Goal: Task Accomplishment & Management: Manage account settings

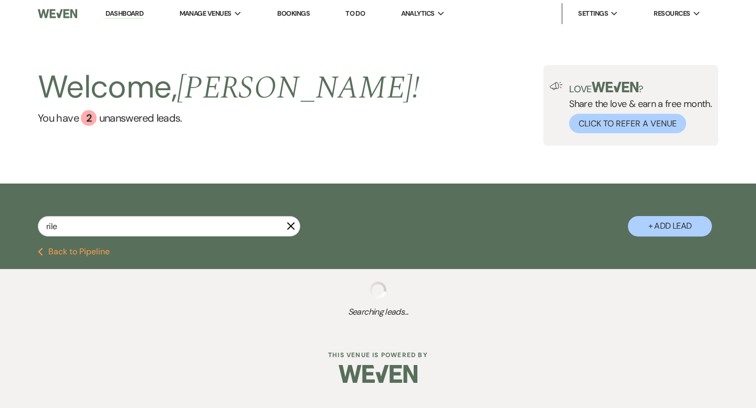
type input "[PERSON_NAME]"
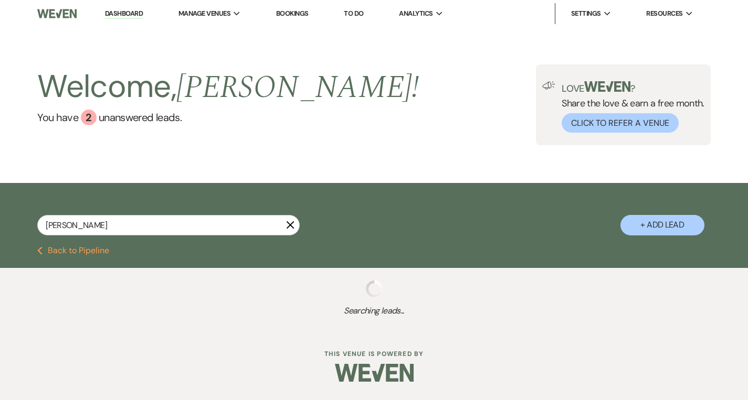
select select "4"
select select "8"
select select "5"
select select "8"
select select "10"
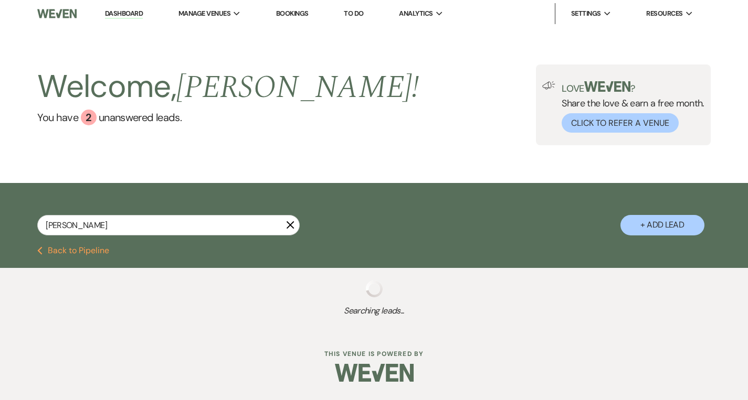
select select "8"
select select "5"
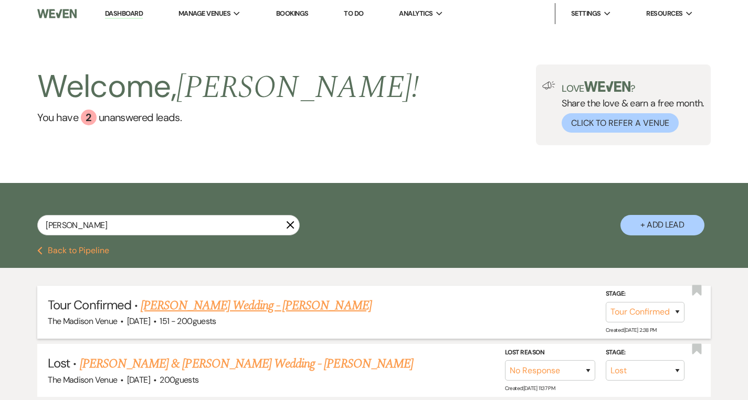
type input "[PERSON_NAME]"
click at [180, 306] on link "[PERSON_NAME] Wedding - [PERSON_NAME]" at bounding box center [256, 306] width 230 height 19
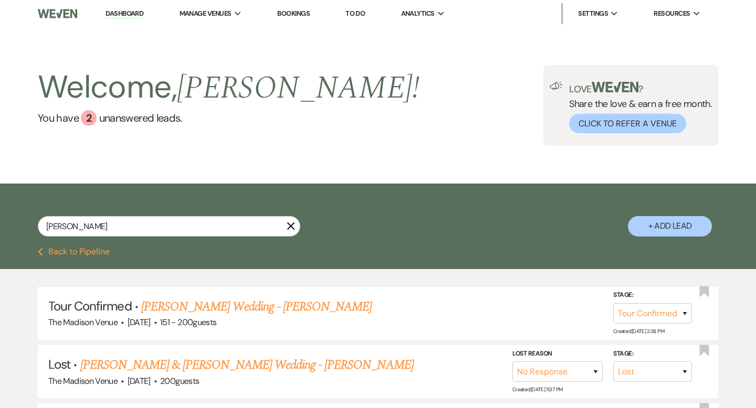
select select "4"
select select "2"
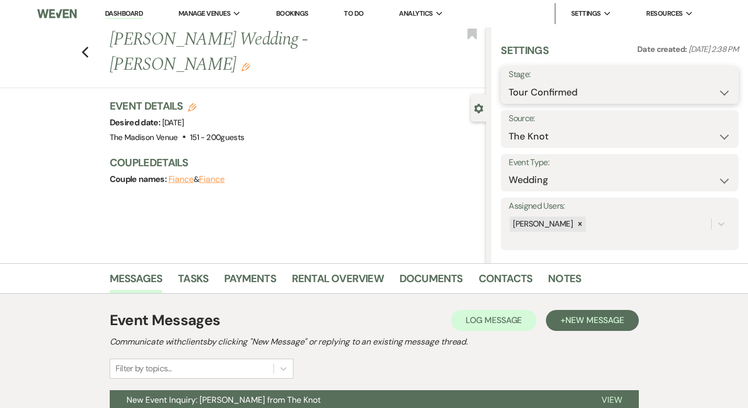
click at [613, 96] on select "Inquiry Follow Up Tour Requested Tour Confirmed Toured Proposal Sent Booked Lost" at bounding box center [620, 92] width 222 height 20
select select "5"
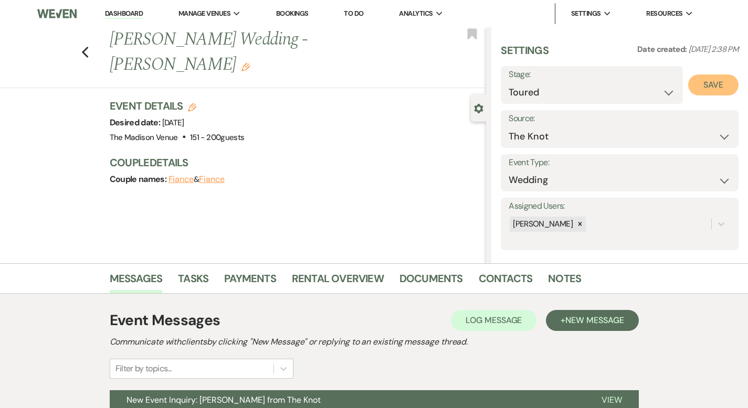
click at [706, 78] on button "Save" at bounding box center [713, 85] width 50 height 21
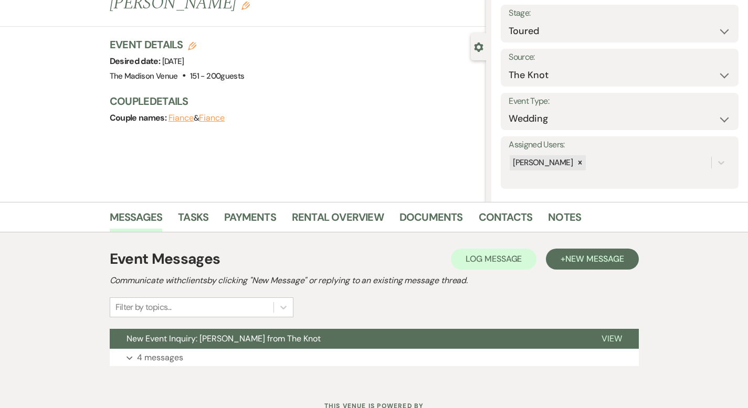
scroll to position [103, 0]
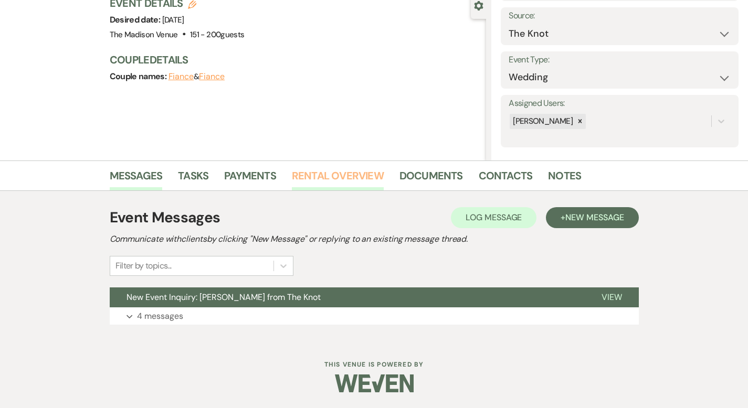
click at [295, 173] on link "Rental Overview" at bounding box center [338, 178] width 92 height 23
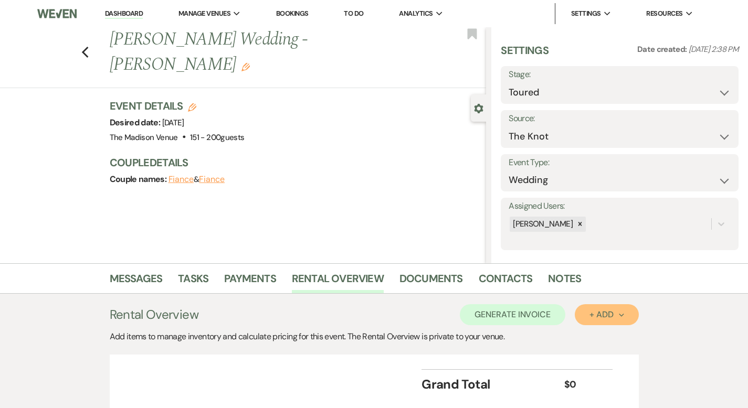
click at [638, 305] on button "+ Add Next" at bounding box center [607, 314] width 64 height 21
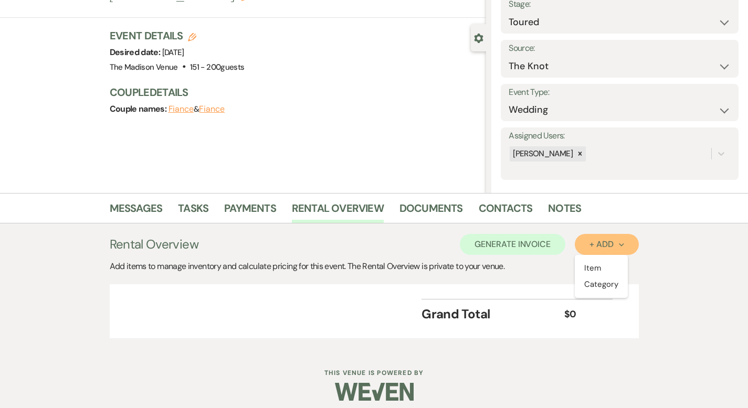
scroll to position [79, 0]
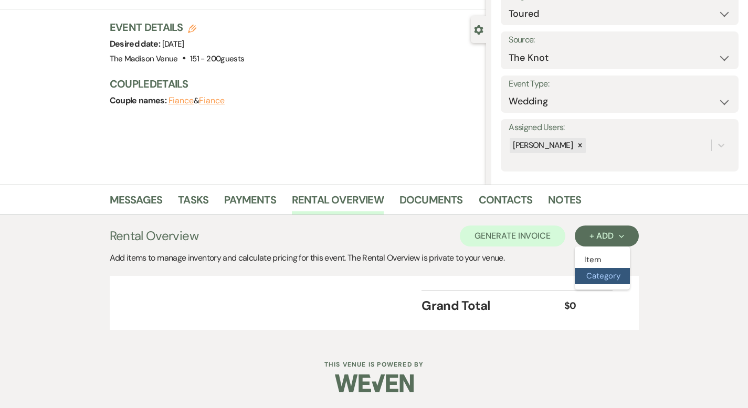
click at [630, 276] on button "Category" at bounding box center [602, 276] width 55 height 16
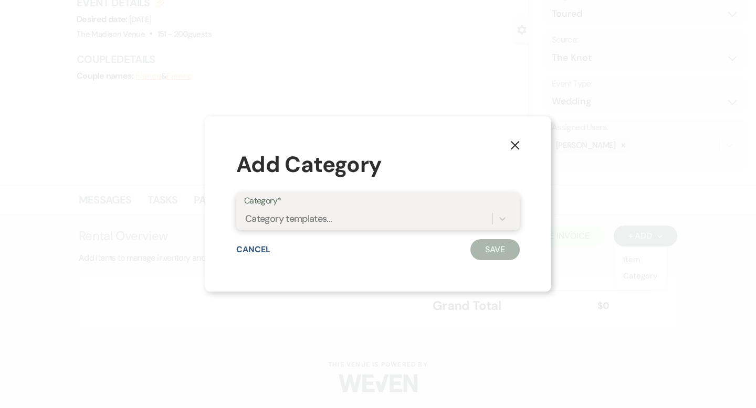
click at [486, 213] on div "Category templates..." at bounding box center [368, 218] width 248 height 18
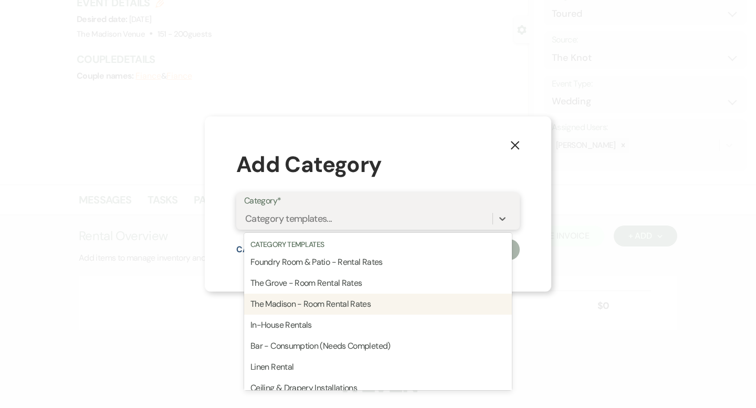
click at [443, 301] on div "The Madison - Room Rental Rates" at bounding box center [378, 304] width 268 height 21
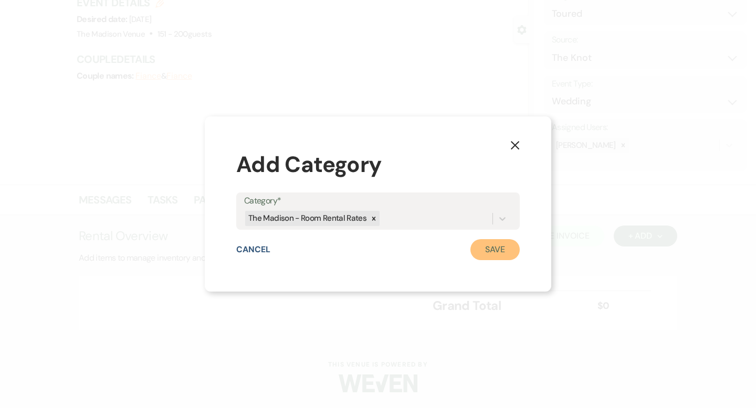
click at [480, 252] on button "Save" at bounding box center [494, 249] width 49 height 21
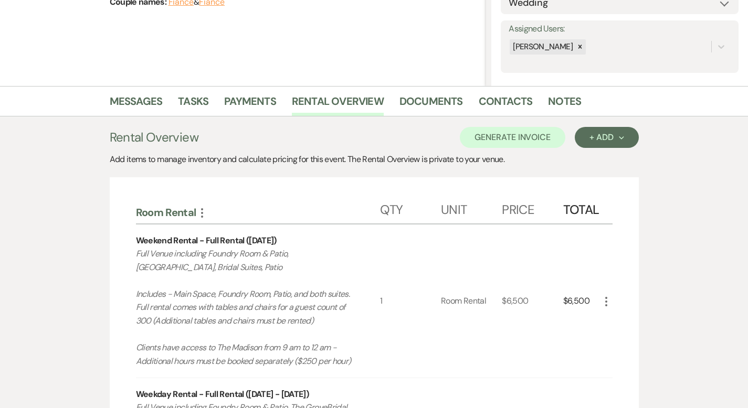
scroll to position [384, 0]
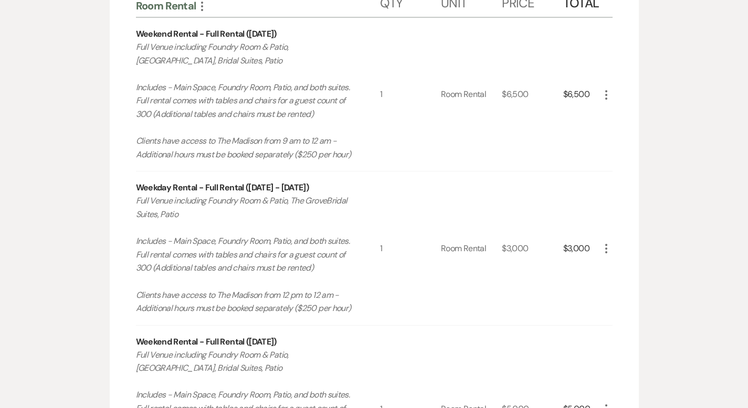
click at [612, 251] on icon "More" at bounding box center [606, 248] width 13 height 13
click at [657, 286] on button "X Delete" at bounding box center [628, 286] width 57 height 17
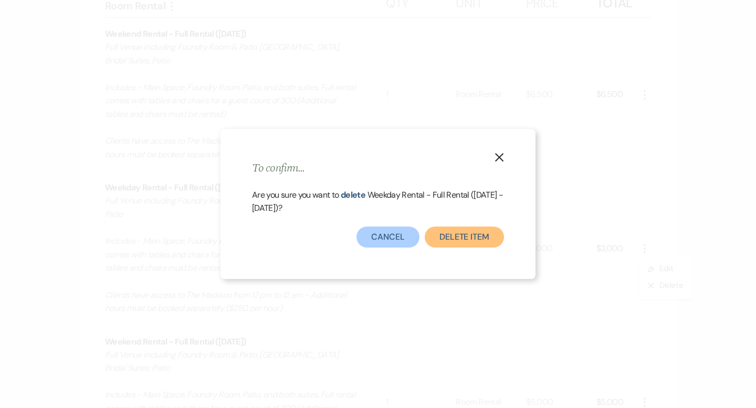
click at [485, 237] on button "Delete Item" at bounding box center [464, 237] width 79 height 21
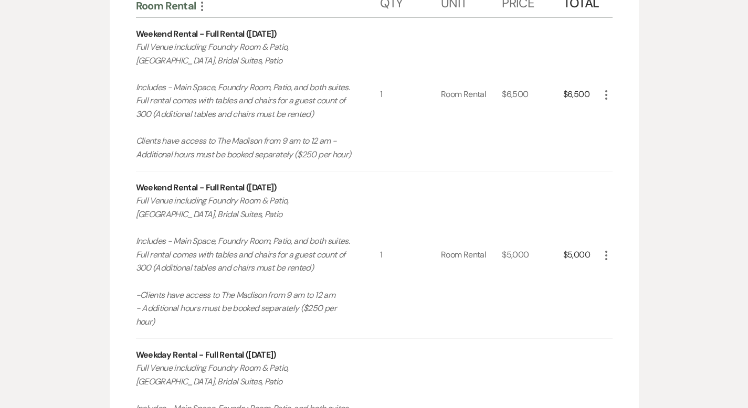
click at [612, 249] on icon "More" at bounding box center [606, 255] width 13 height 13
click at [618, 289] on icon "X" at bounding box center [614, 293] width 6 height 8
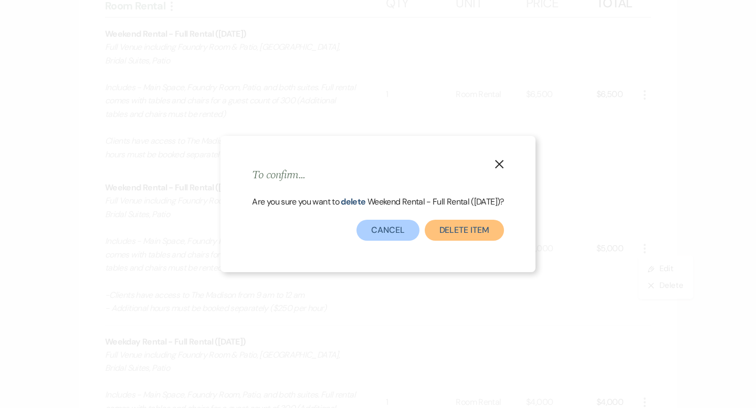
click at [490, 234] on button "Delete Item" at bounding box center [464, 230] width 79 height 21
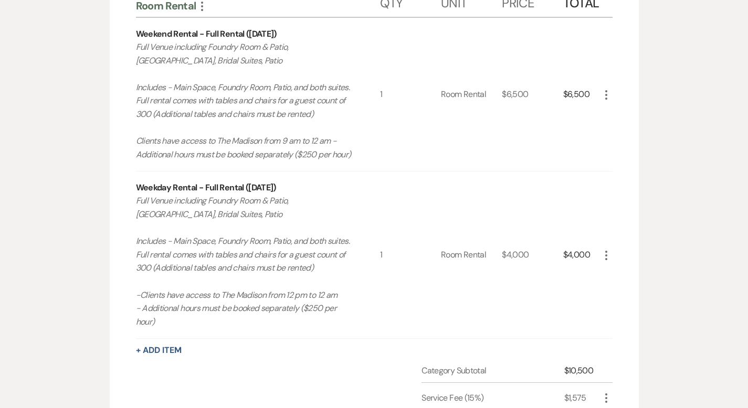
click at [607, 251] on use "button" at bounding box center [606, 255] width 2 height 9
click at [657, 284] on button "X Delete" at bounding box center [628, 292] width 57 height 17
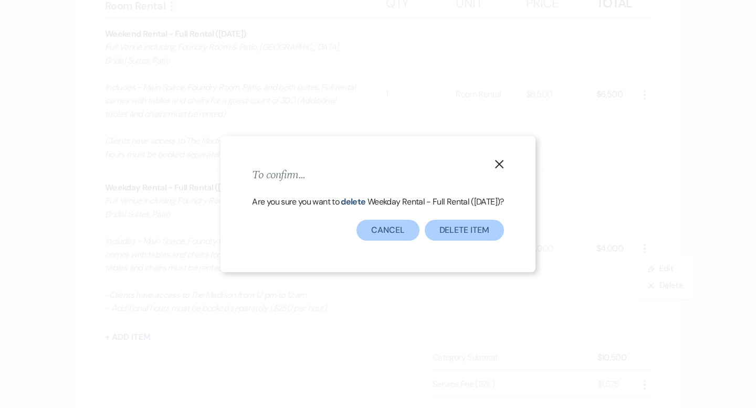
click at [453, 220] on div "Are you sure you want to delete Weekday Rental - Full Rental ([DATE]) ?" at bounding box center [377, 207] width 251 height 25
click at [456, 239] on button "Delete Item" at bounding box center [464, 230] width 79 height 21
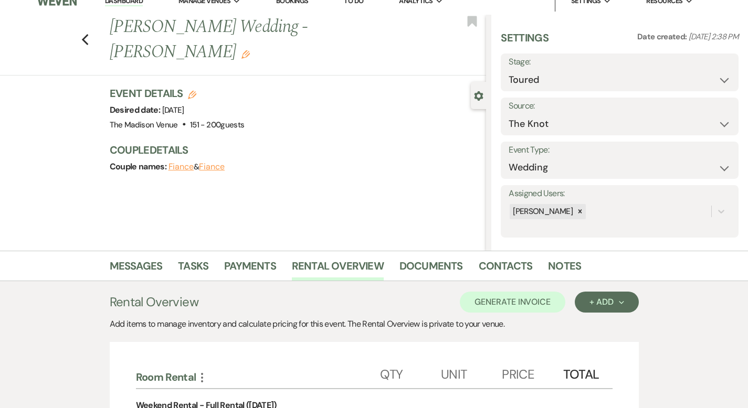
scroll to position [13, 0]
click at [623, 299] on div "+ Add Next" at bounding box center [606, 302] width 34 height 8
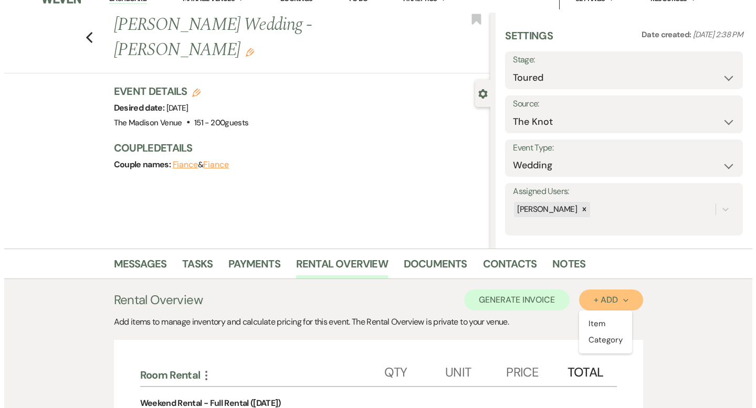
scroll to position [15, 0]
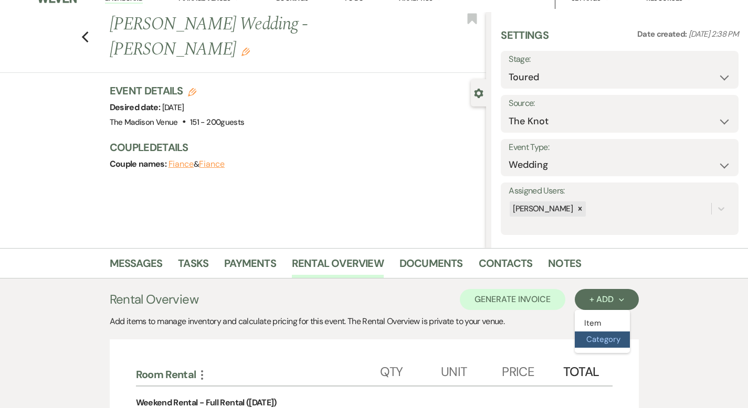
click at [630, 343] on button "Category" at bounding box center [602, 340] width 55 height 16
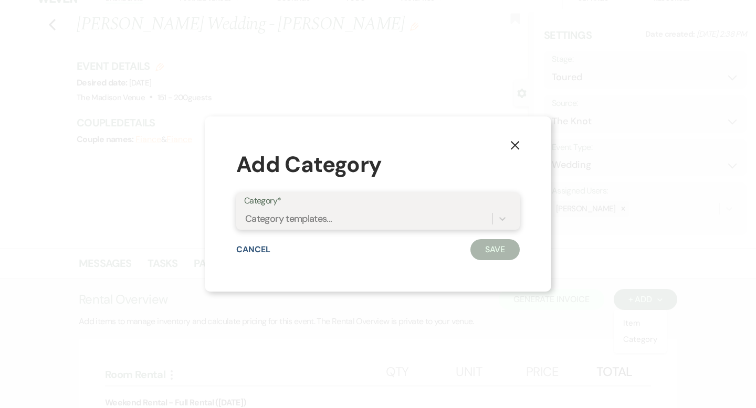
click at [443, 217] on div "Category templates..." at bounding box center [368, 218] width 248 height 18
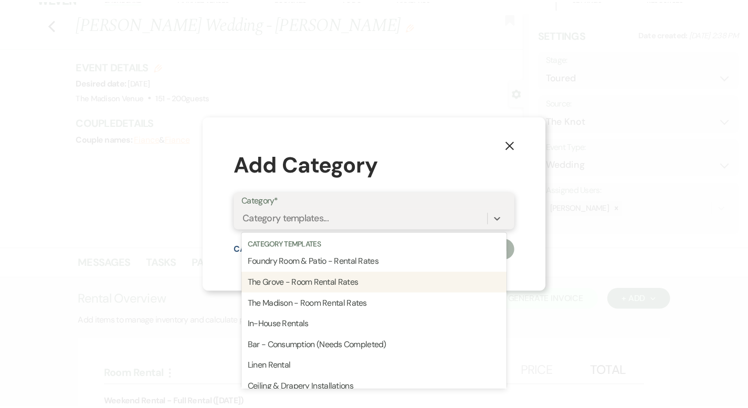
scroll to position [288, 0]
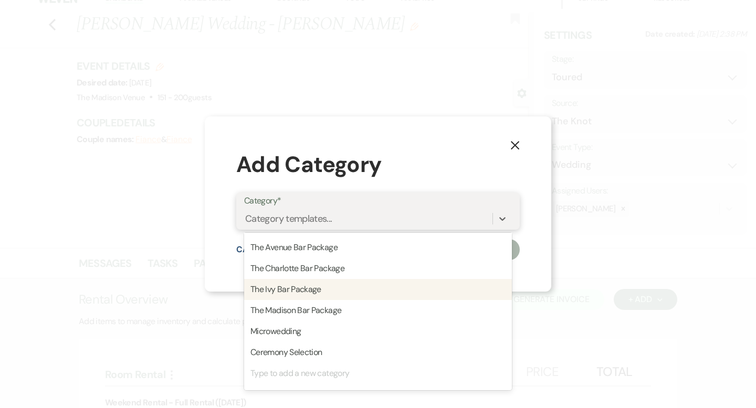
click at [437, 291] on div "The Ivy Bar Package" at bounding box center [378, 289] width 268 height 21
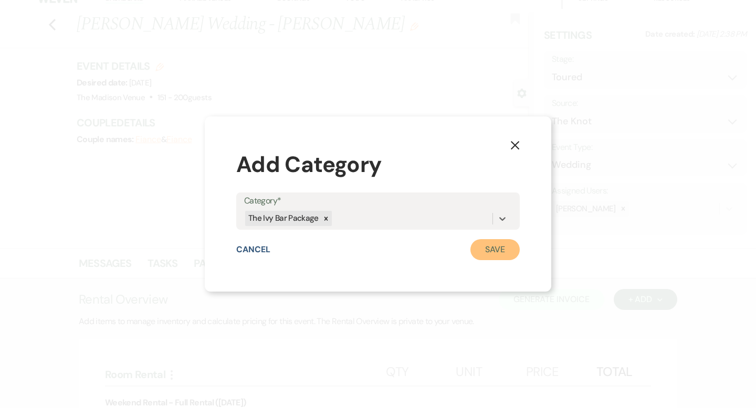
click at [488, 241] on button "Save" at bounding box center [494, 249] width 49 height 21
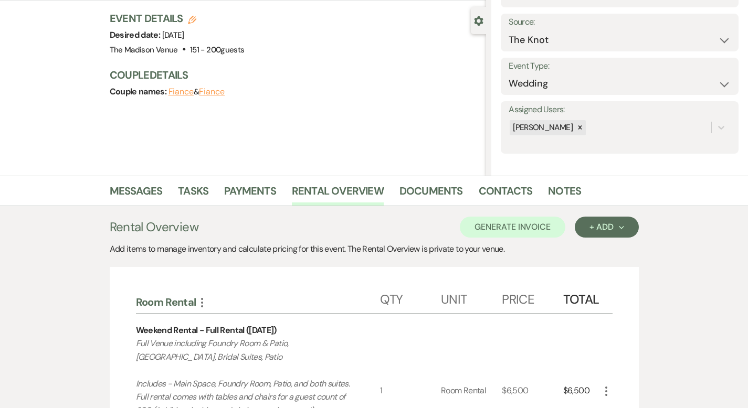
scroll to position [278, 0]
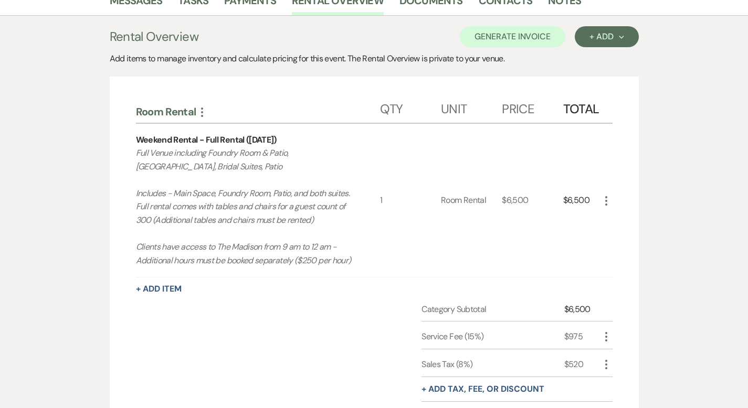
click at [607, 204] on use "button" at bounding box center [606, 200] width 2 height 9
click at [644, 216] on button "Pencil Edit" at bounding box center [627, 221] width 55 height 17
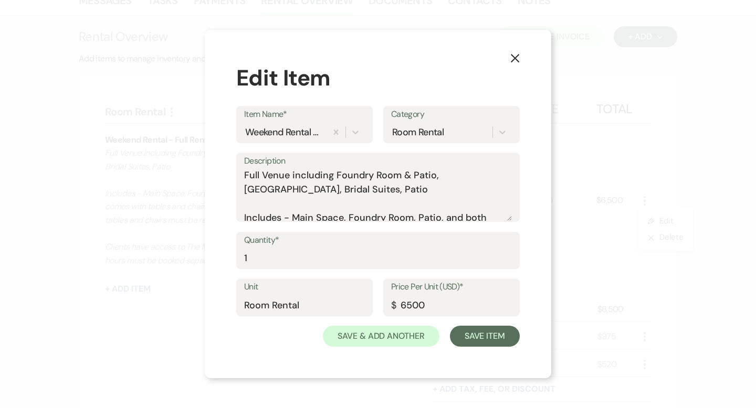
click at [517, 56] on use "button" at bounding box center [515, 58] width 8 height 8
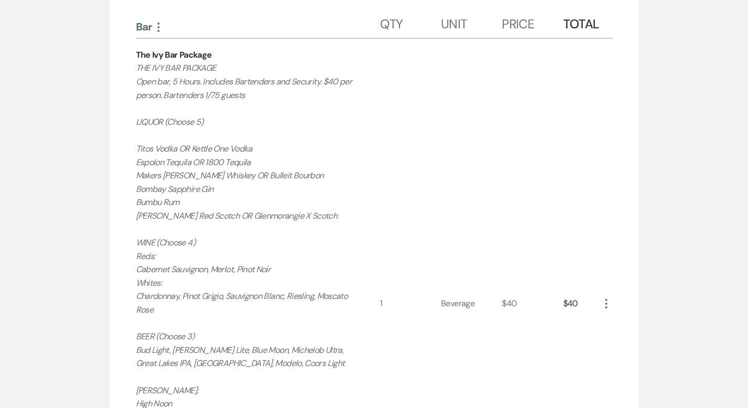
scroll to position [787, 0]
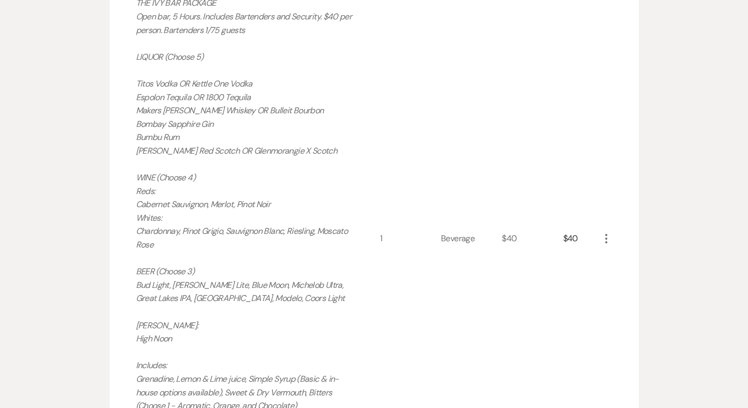
click at [612, 237] on icon "More" at bounding box center [606, 238] width 13 height 13
click at [653, 257] on button "Pencil Edit" at bounding box center [627, 259] width 55 height 17
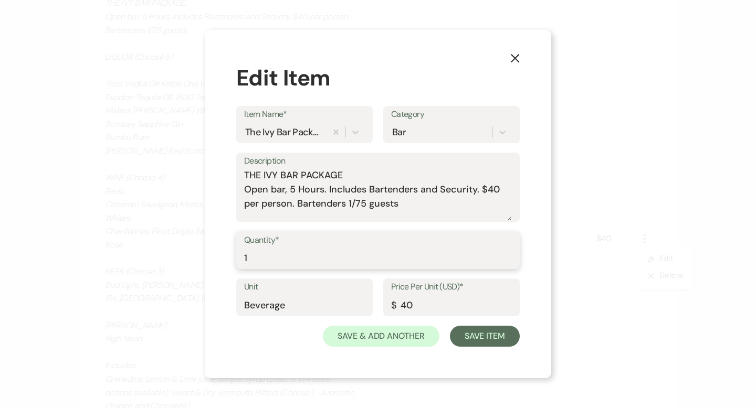
click at [391, 262] on input "1" at bounding box center [378, 258] width 268 height 20
type input "145"
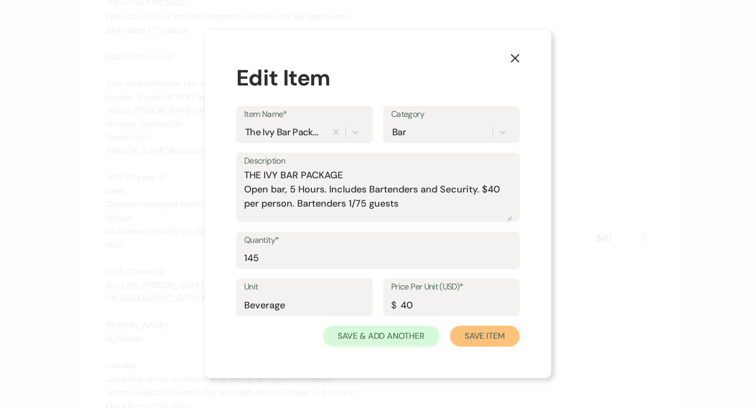
click at [469, 340] on button "Save Item" at bounding box center [485, 336] width 70 height 21
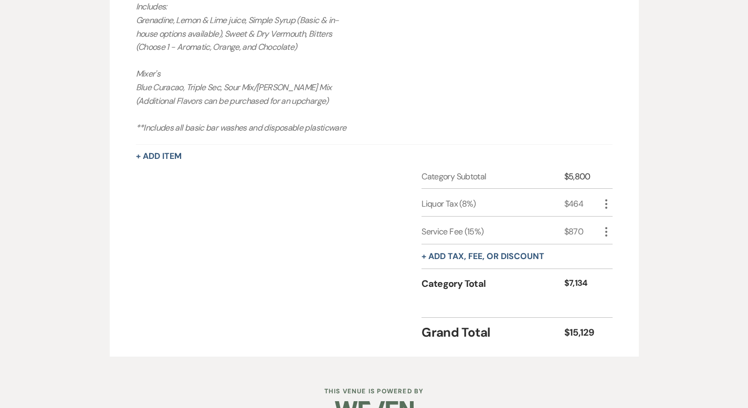
scroll to position [1172, 0]
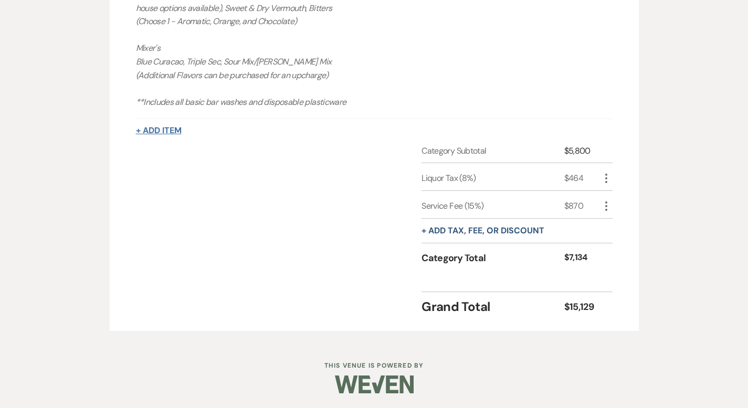
click at [136, 130] on button "+ Add Item" at bounding box center [159, 130] width 46 height 8
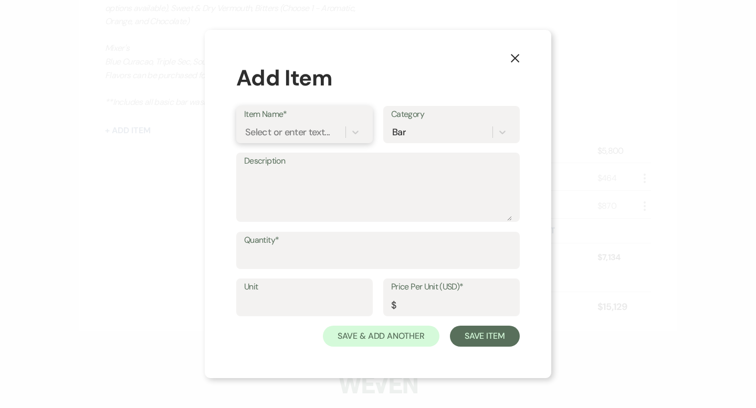
click at [283, 132] on div "Select or enter text..." at bounding box center [287, 132] width 84 height 14
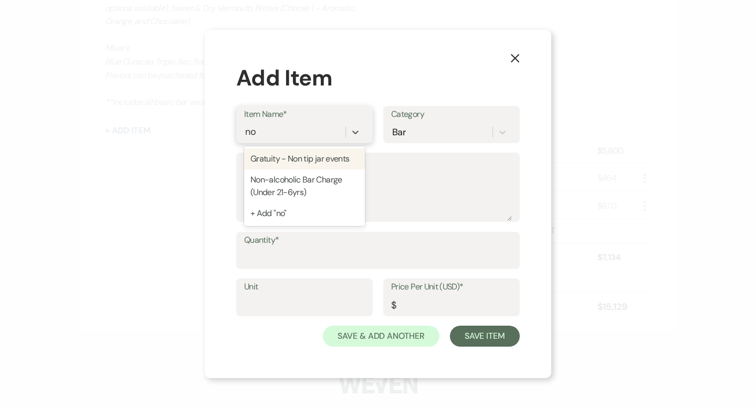
type input "non"
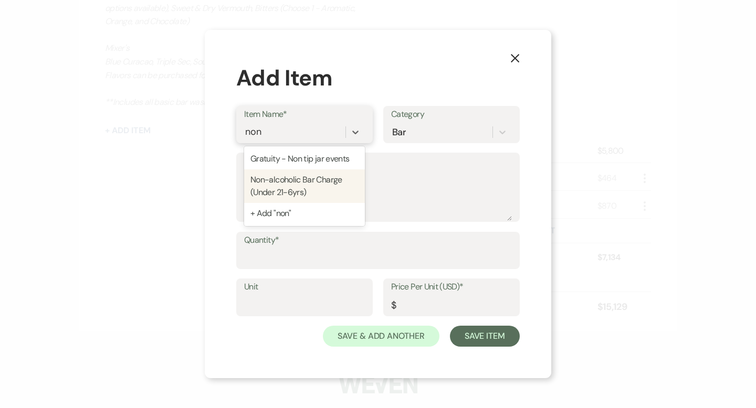
click at [332, 188] on div "Non-alcoholic Bar Charge (Under 21-6yrs)" at bounding box center [304, 187] width 121 height 34
type textarea "Pop's & [PERSON_NAME]'s Coke, Diet Coke, Sprite, Ginger Ale, Ginger Beer Club S…"
type input "Beverage"
type input "9"
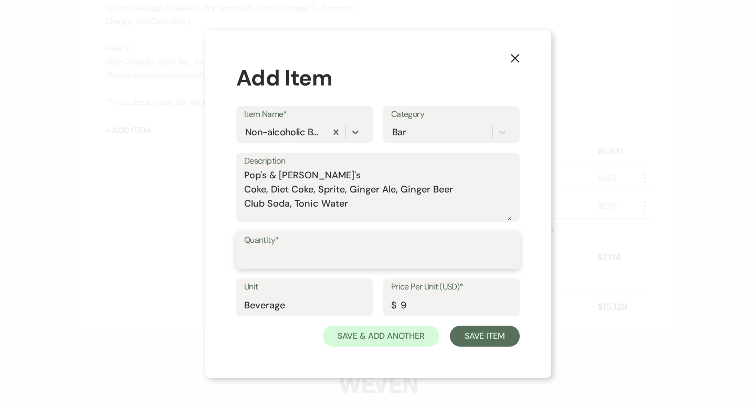
click at [308, 249] on input "Quantity*" at bounding box center [378, 258] width 268 height 20
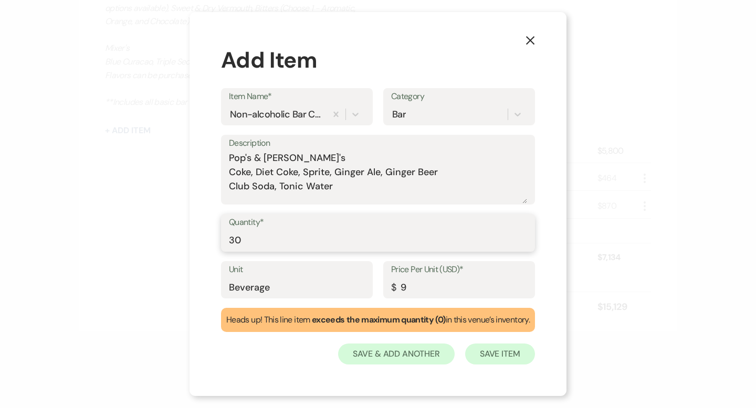
type input "30"
click at [496, 353] on button "Save Item" at bounding box center [500, 354] width 70 height 21
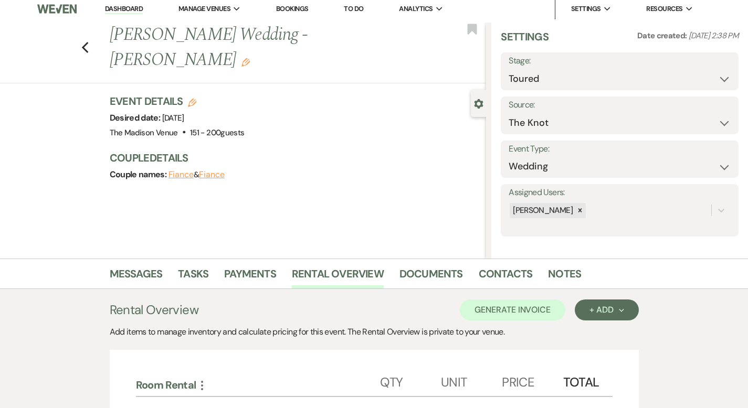
scroll to position [0, 0]
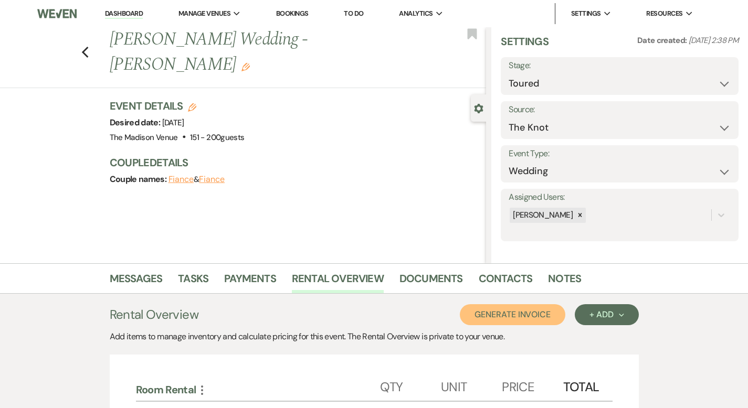
click at [534, 311] on button "Generate Invoice" at bounding box center [512, 314] width 105 height 21
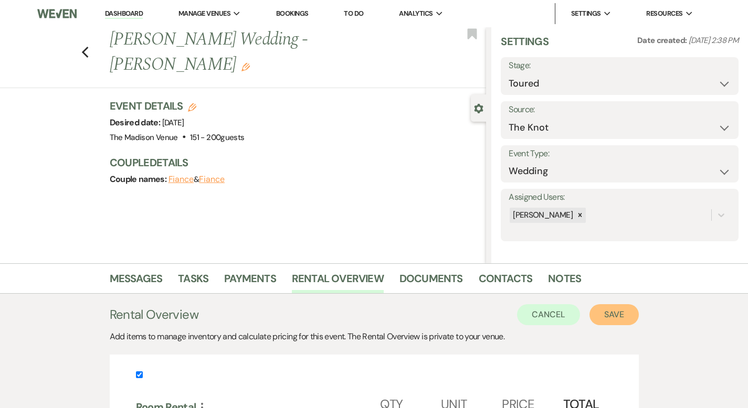
click at [639, 318] on button "Save" at bounding box center [613, 314] width 49 height 21
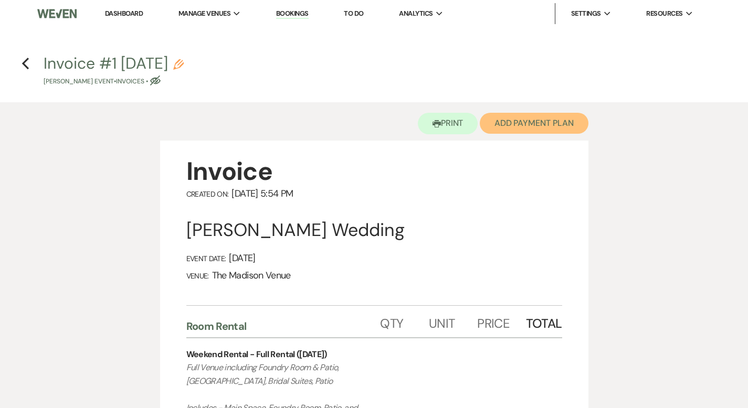
click at [537, 122] on button "Add Payment Plan" at bounding box center [534, 123] width 109 height 21
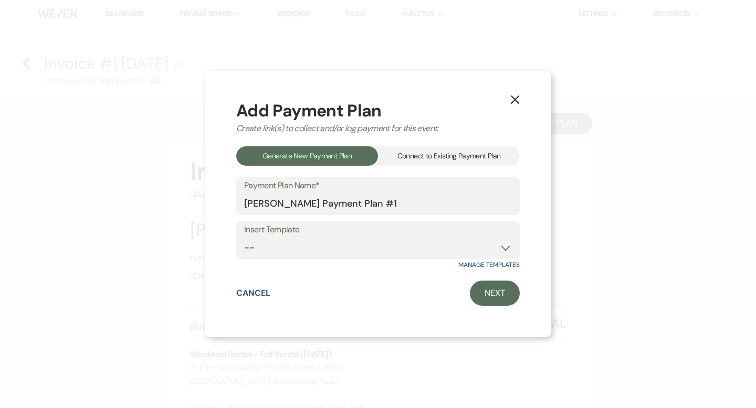
click at [439, 236] on label "Insert Template" at bounding box center [378, 230] width 268 height 15
click at [433, 249] on select "-- 2000 Deposit + 5 Payment Plan Payment in full Add-On Invoices 25% - 4 Paymen…" at bounding box center [378, 248] width 268 height 20
select select "74"
click at [496, 290] on link "Next" at bounding box center [495, 293] width 50 height 25
select select "27776"
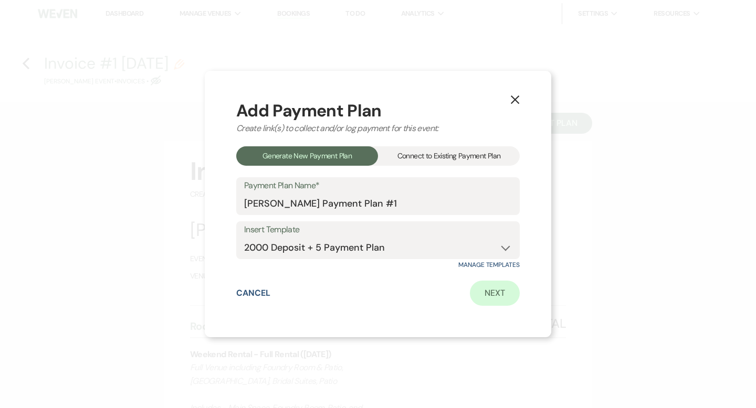
select select "2"
select select "flat"
select select "true"
select select "2"
select select "percentage"
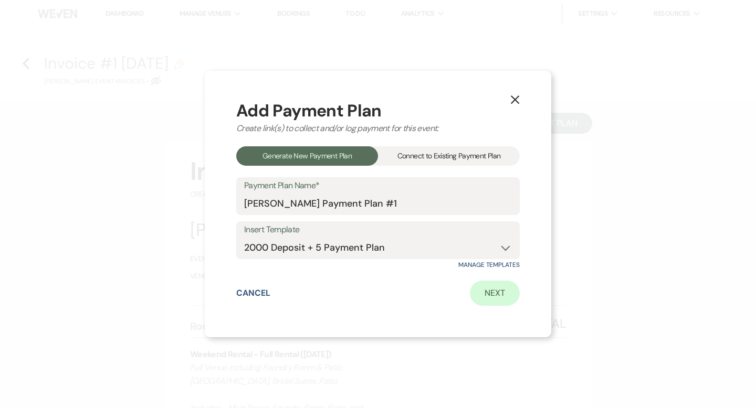
select select "true"
select select "client"
select select "weeks"
select select "client"
select select "days"
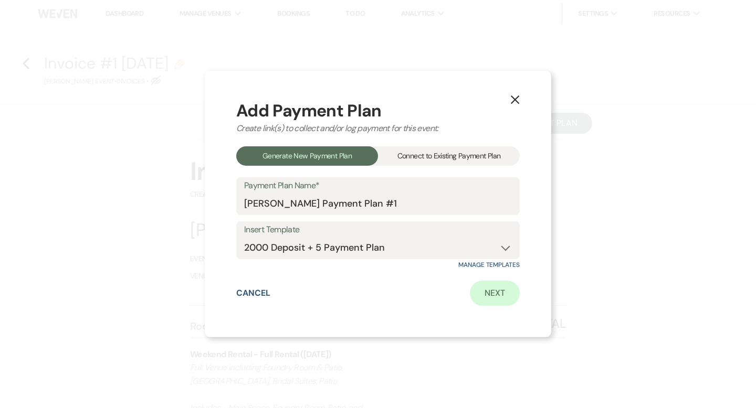
select select "afterDueDate"
select select "client"
select select "days"
select select "afterDueDate"
select select "2"
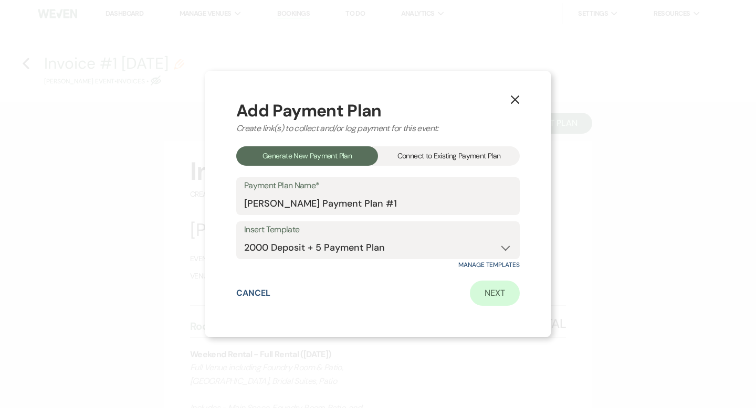
select select "percentage"
select select "true"
select select "client"
select select "weeks"
select select "client"
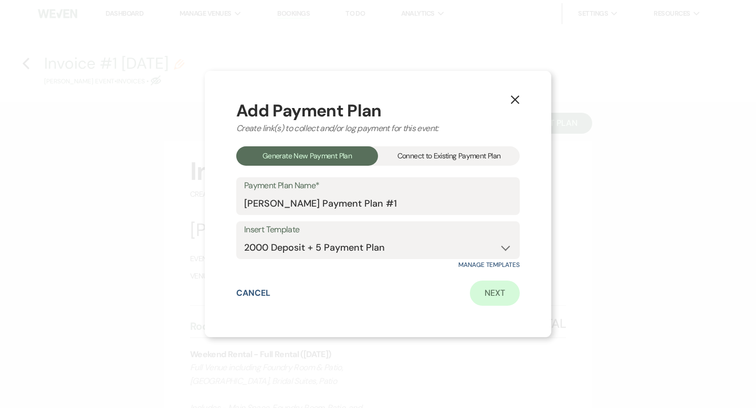
select select "days"
select select "afterDueDate"
select select "client"
select select "days"
select select "afterDueDate"
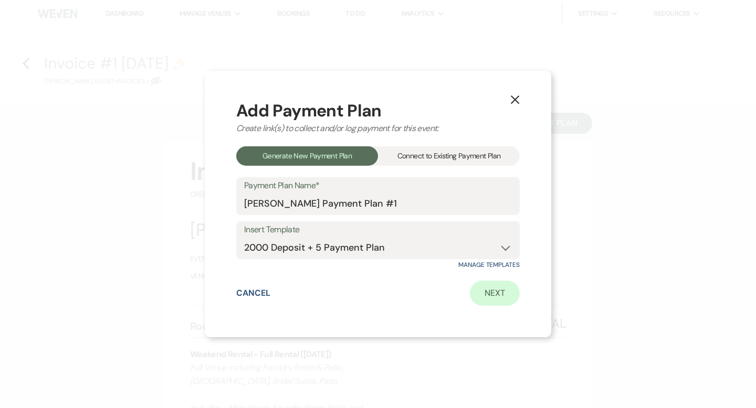
select select "2"
select select "percentage"
select select "true"
select select "client"
select select "weeks"
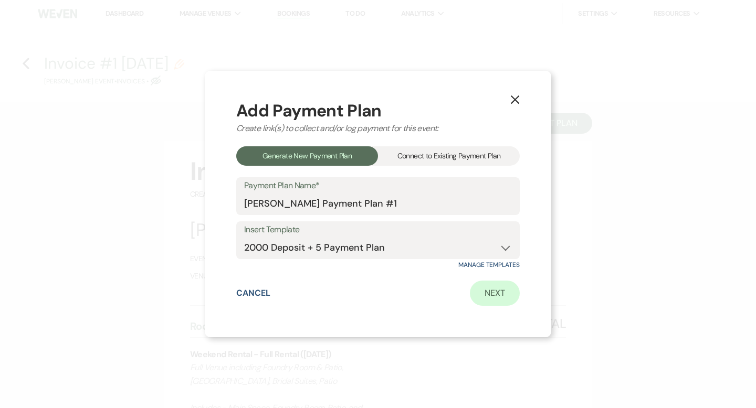
select select "client"
select select "days"
select select "afterDueDate"
select select "client"
select select "days"
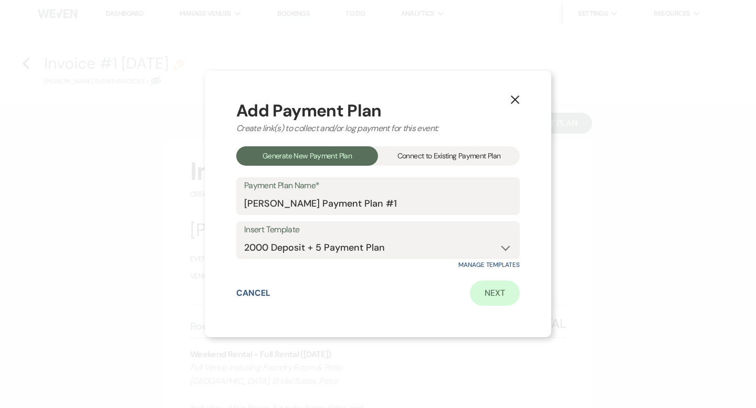
select select "afterDueDate"
select select "2"
select select "percentage"
select select "true"
select select "client"
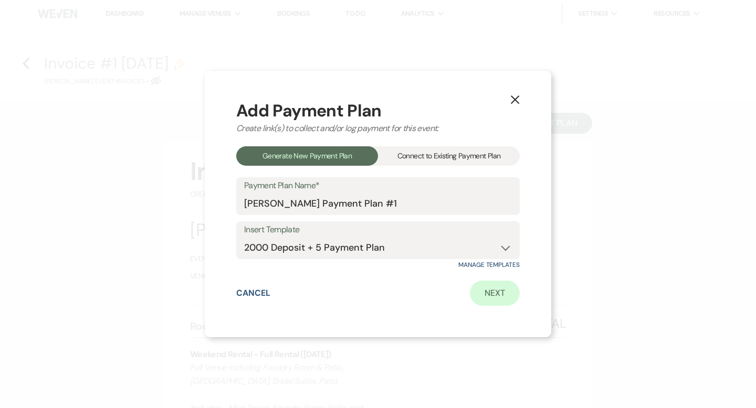
select select "days"
select select "afterDueDate"
select select "client"
select select "weeks"
select select "client"
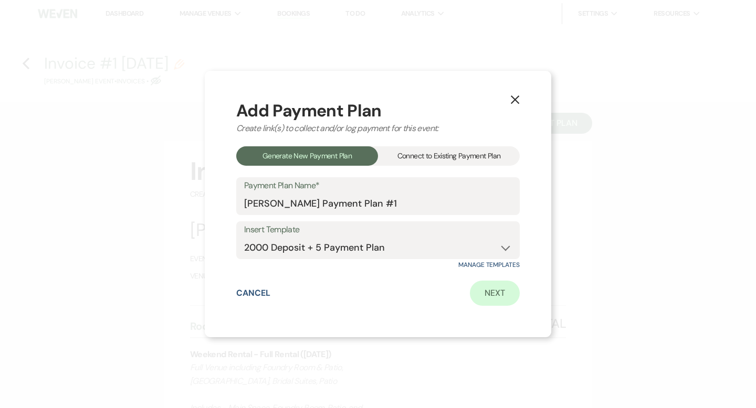
select select "days"
select select "afterDueDate"
select select "2"
select select "percentage"
select select "true"
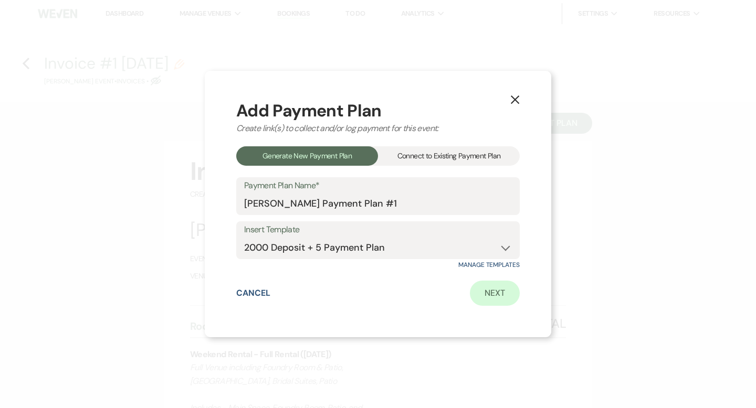
select select "client"
select select "weeks"
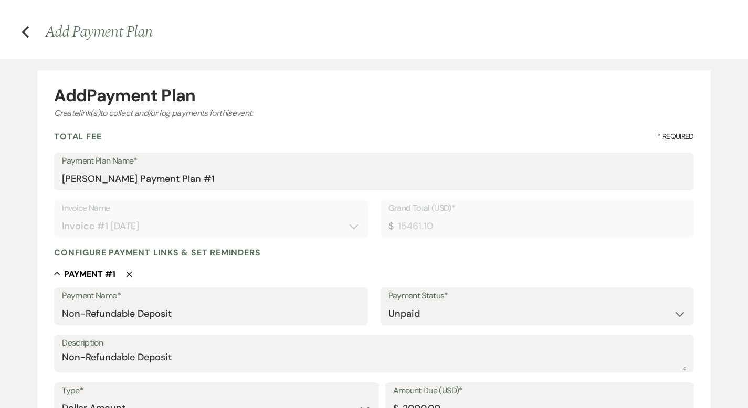
scroll to position [161, 0]
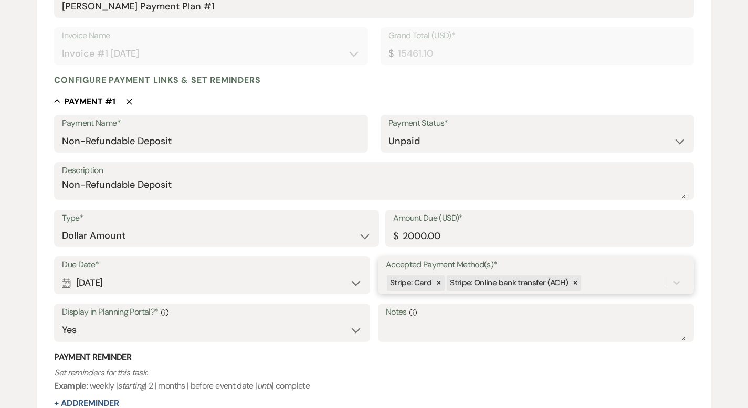
click at [602, 330] on div "Due Date* Calendar [DATE] Expand Accepted Payment Method(s)* Stripe: Card Strip…" at bounding box center [374, 304] width 640 height 95
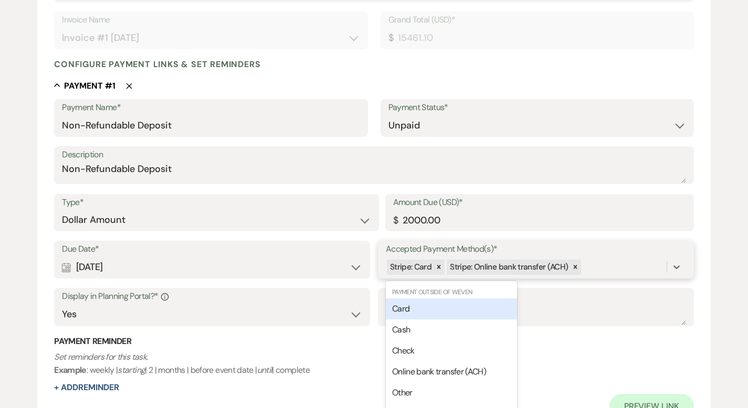
scroll to position [226, 0]
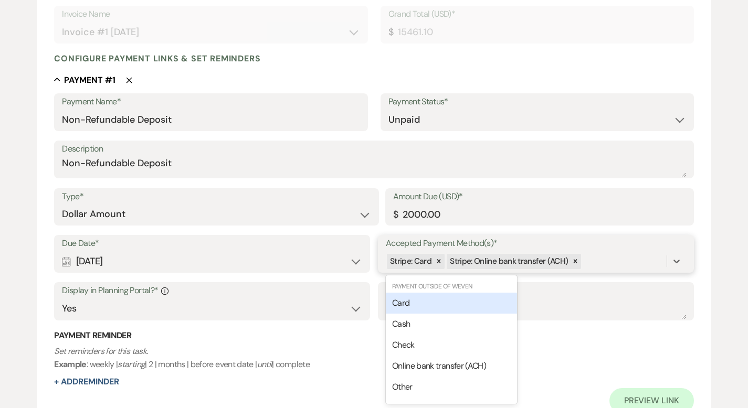
click at [472, 304] on div "Card" at bounding box center [451, 303] width 131 height 21
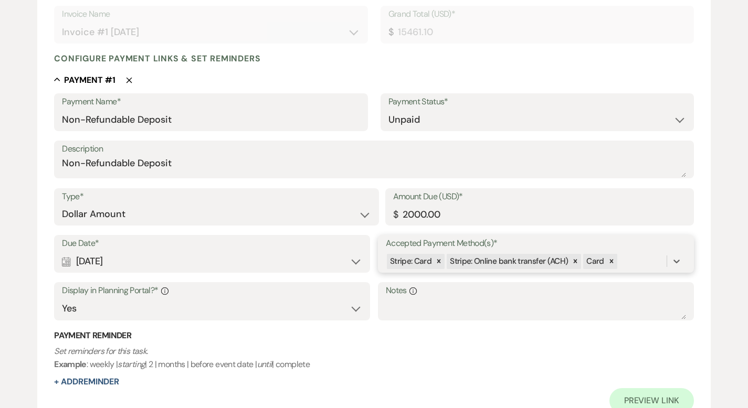
click at [642, 259] on div "Stripe: Card Stripe: Online bank transfer (ACH) Card" at bounding box center [526, 261] width 281 height 18
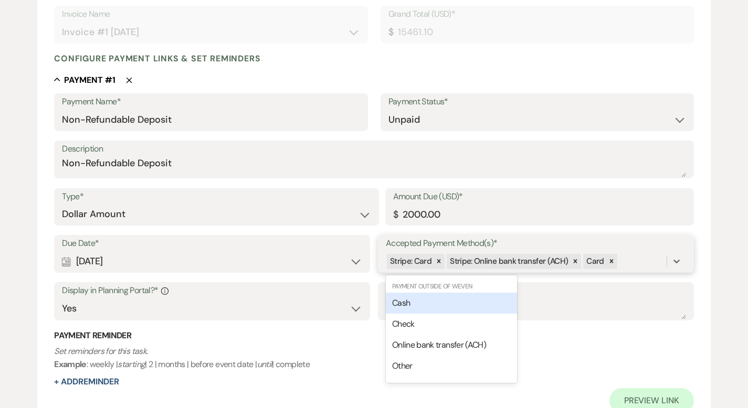
click at [489, 301] on div "Cash" at bounding box center [451, 303] width 131 height 21
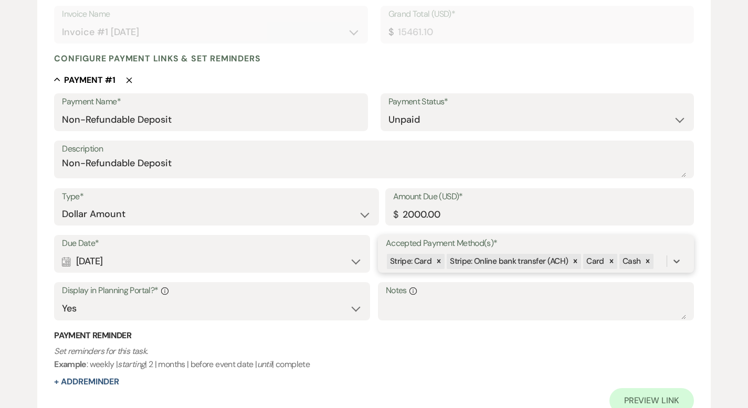
click at [654, 266] on div "Stripe: Card Stripe: Online bank transfer (ACH) Card Cash" at bounding box center [526, 261] width 281 height 18
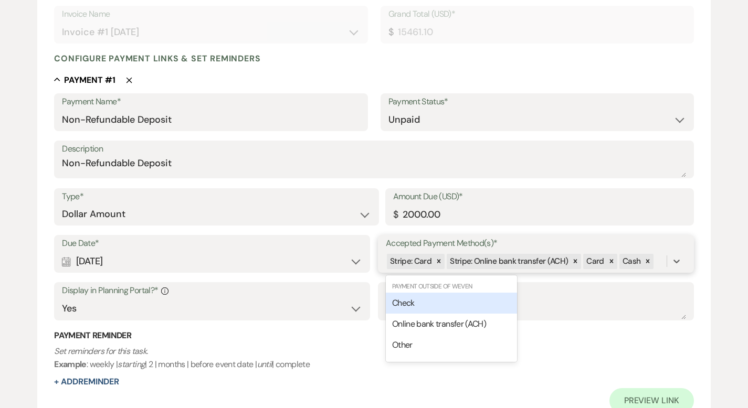
click at [502, 305] on div "Check" at bounding box center [451, 303] width 131 height 21
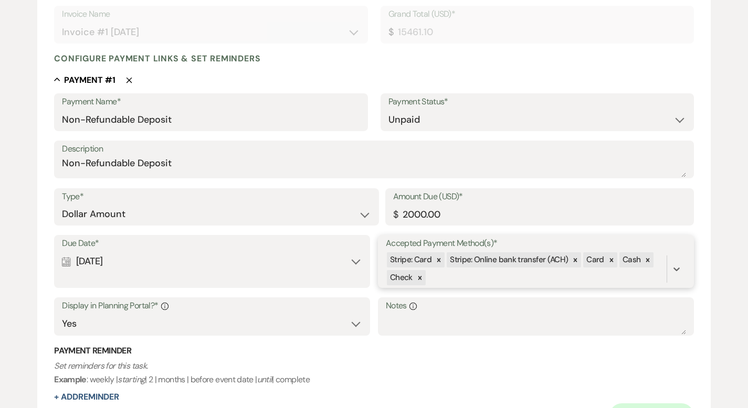
click at [501, 279] on div "Stripe: Card Stripe: Online bank transfer (ACH) Card Cash Check" at bounding box center [526, 269] width 281 height 36
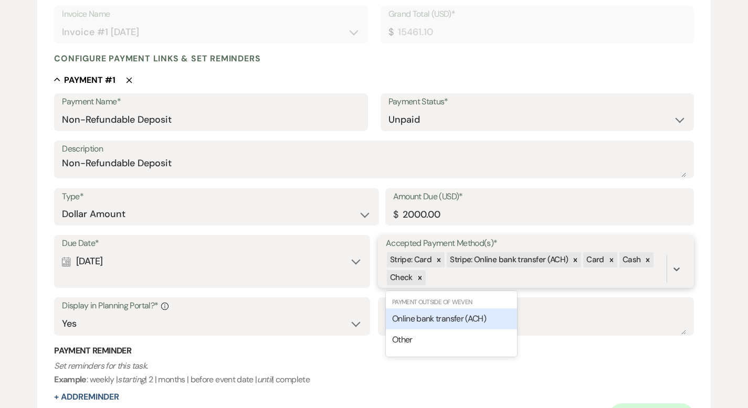
click at [472, 316] on span "Online bank transfer (ACH)" at bounding box center [439, 318] width 94 height 11
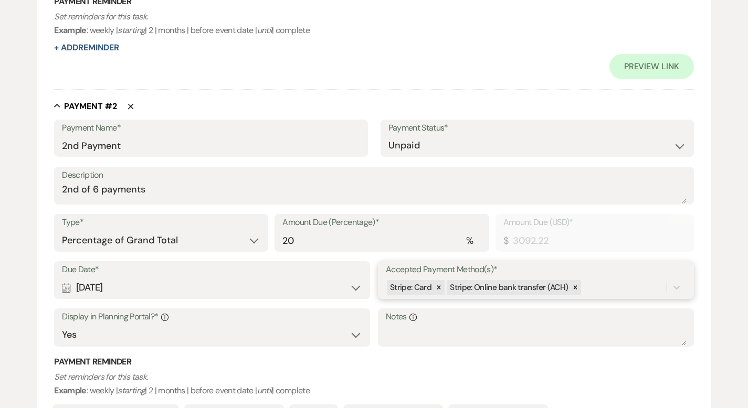
click at [598, 283] on div "Due Date* Calendar [DATE] Expand Accepted Payment Method(s)* Stripe: Card Strip…" at bounding box center [374, 308] width 640 height 95
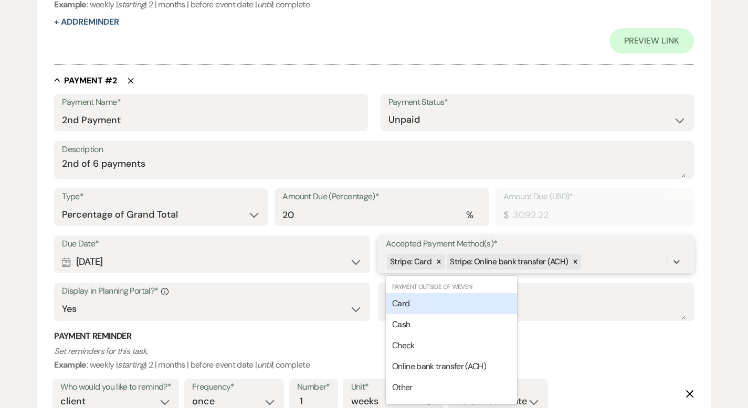
scroll to position [601, 0]
click at [490, 298] on div "Card" at bounding box center [451, 303] width 131 height 21
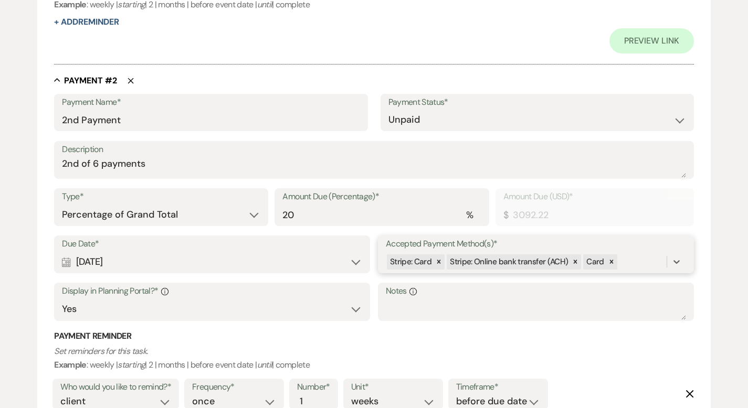
click at [630, 259] on div "Stripe: Card Stripe: Online bank transfer (ACH) Card" at bounding box center [526, 262] width 281 height 18
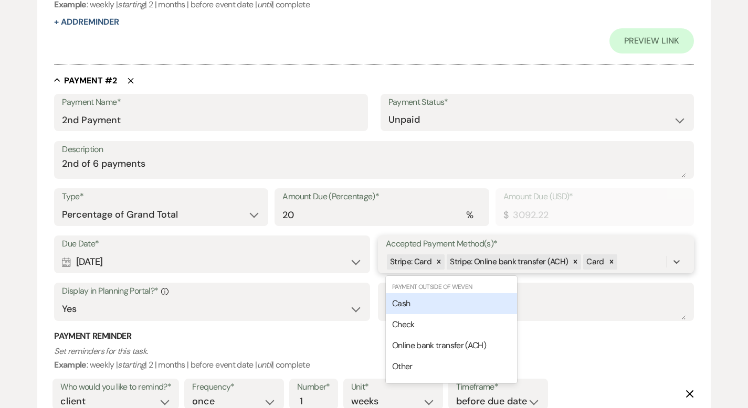
click at [497, 306] on div "Cash" at bounding box center [451, 303] width 131 height 21
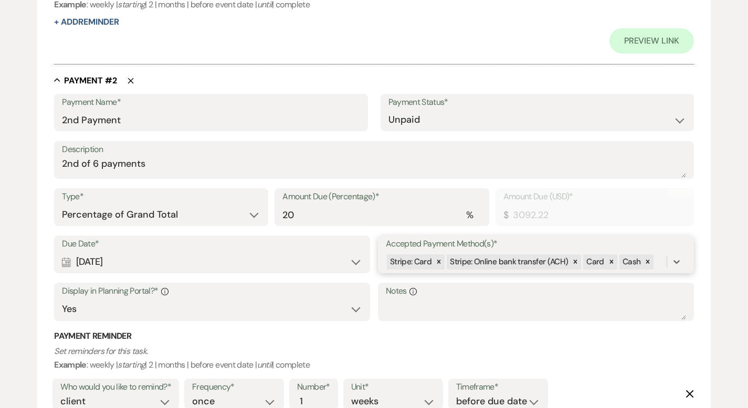
click at [658, 262] on div "Stripe: Card Stripe: Online bank transfer (ACH) Card Cash" at bounding box center [526, 262] width 281 height 18
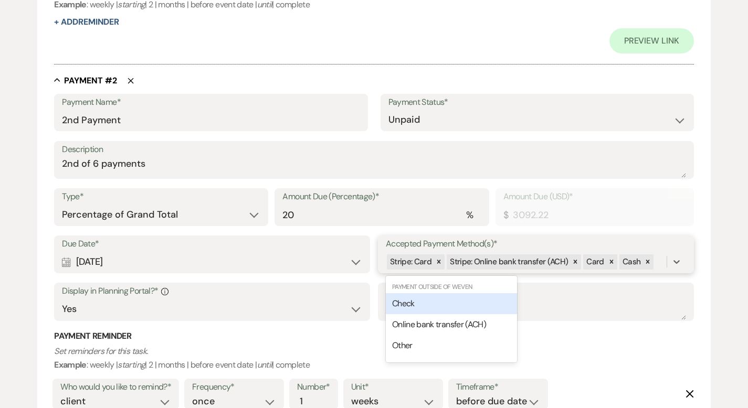
click at [501, 308] on div "Check" at bounding box center [451, 303] width 131 height 21
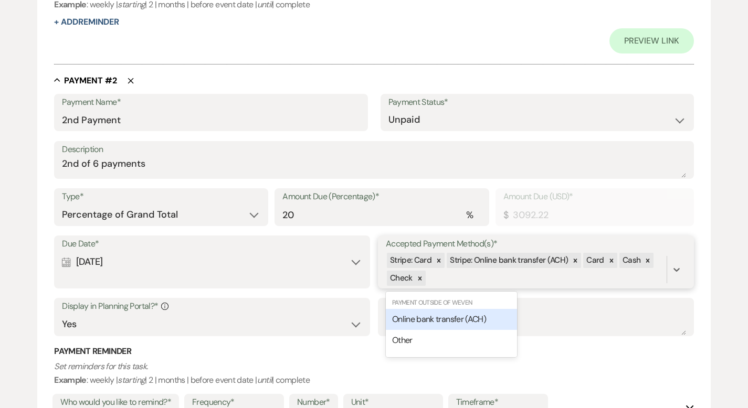
click at [503, 284] on div "Stripe: Card Stripe: Online bank transfer (ACH) Card Cash Check" at bounding box center [526, 270] width 281 height 36
click at [488, 313] on div "Online bank transfer (ACH)" at bounding box center [451, 319] width 131 height 21
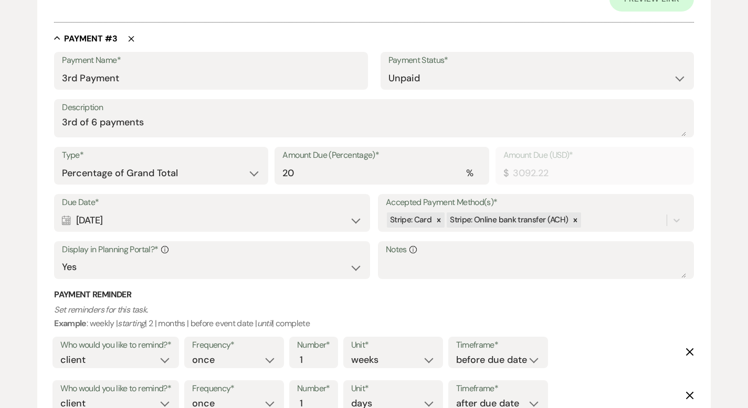
scroll to position [1357, 0]
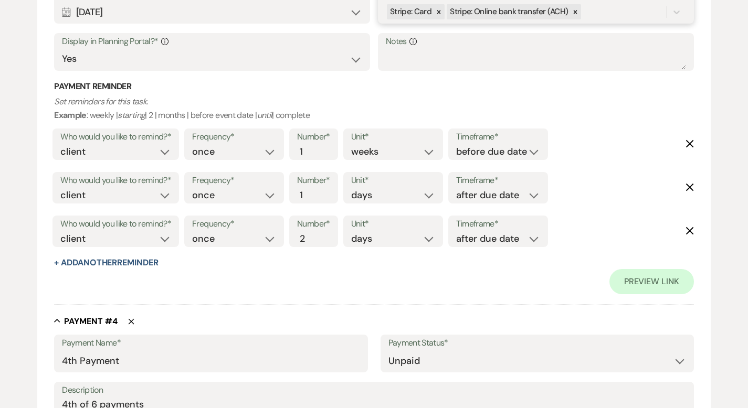
click at [597, 13] on div "Stripe: Card Stripe: Online bank transfer (ACH)" at bounding box center [526, 12] width 281 height 18
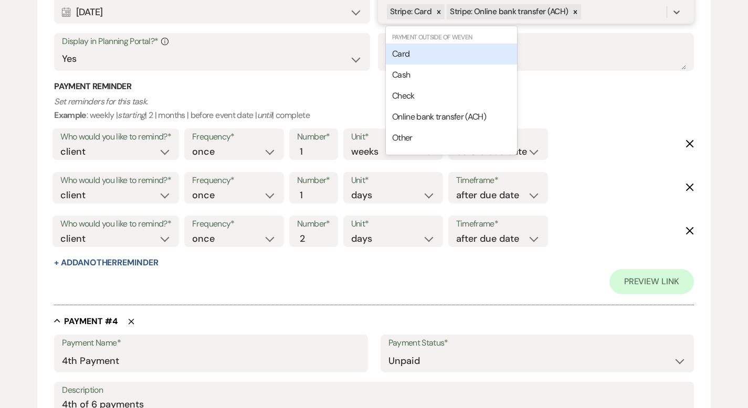
click at [456, 55] on div "Card" at bounding box center [451, 54] width 131 height 21
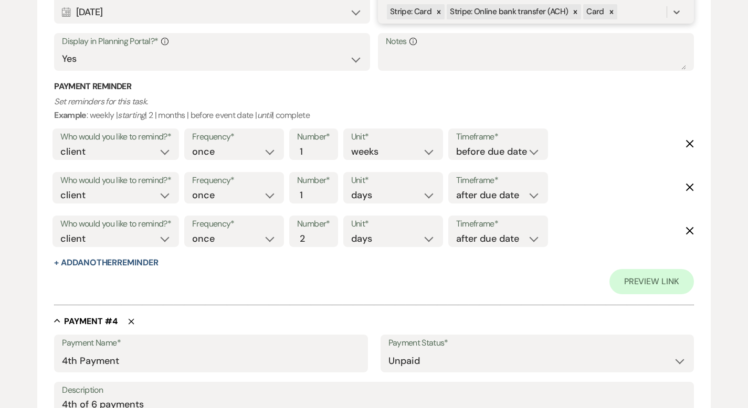
click at [628, 8] on div "Stripe: Card Stripe: Online bank transfer (ACH) Card" at bounding box center [526, 12] width 281 height 18
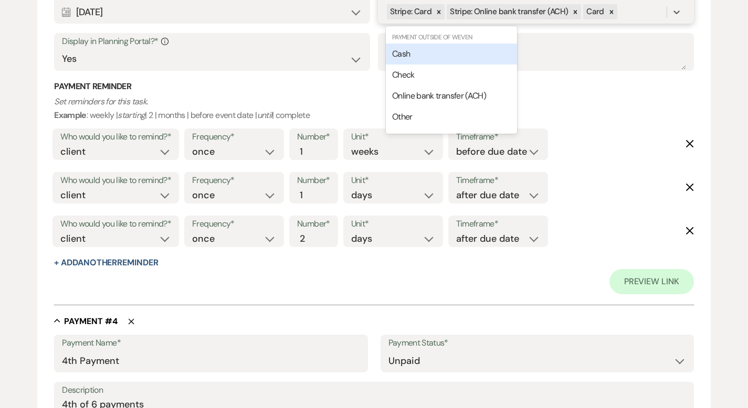
click at [488, 53] on div "Cash" at bounding box center [451, 54] width 131 height 21
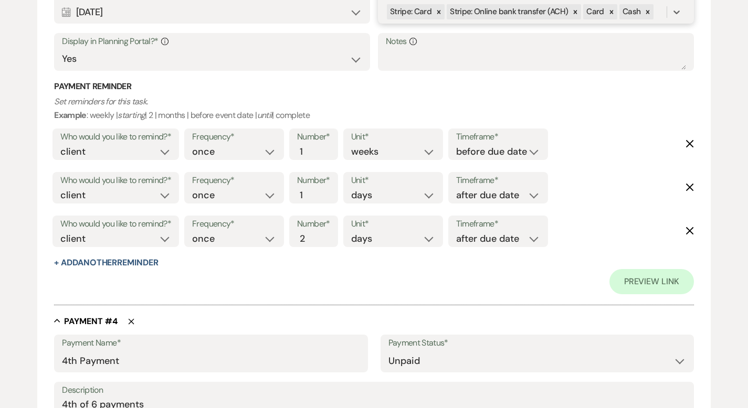
click at [655, 16] on div "Stripe: Card Stripe: Online bank transfer (ACH) Card Cash" at bounding box center [526, 12] width 281 height 18
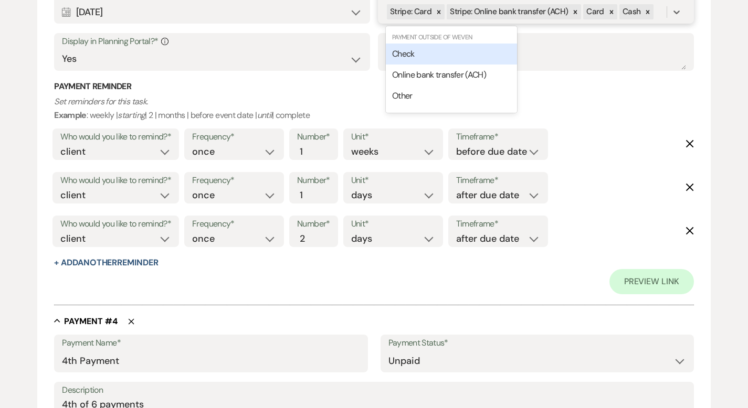
click at [454, 49] on div "Check" at bounding box center [451, 54] width 131 height 21
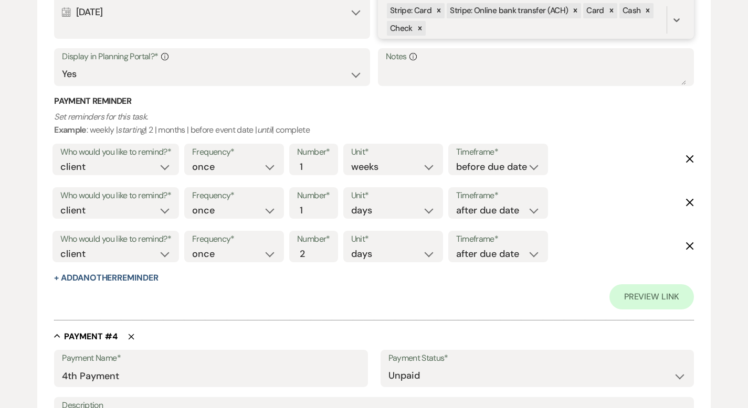
click at [471, 29] on div "Stripe: Card Stripe: Online bank transfer (ACH) Card Cash Check" at bounding box center [526, 20] width 281 height 36
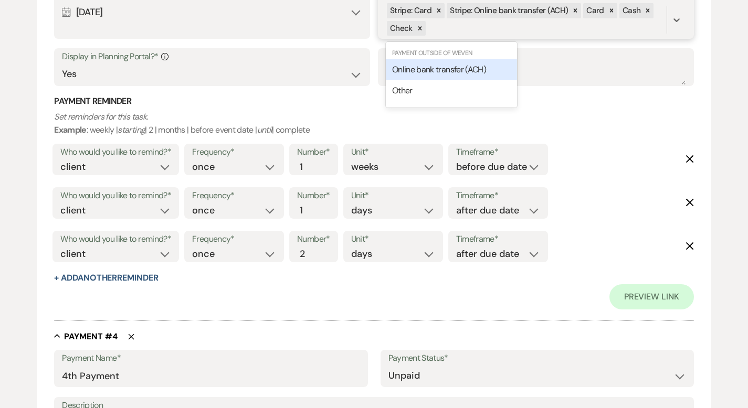
click at [440, 64] on span "Online bank transfer (ACH)" at bounding box center [439, 69] width 94 height 11
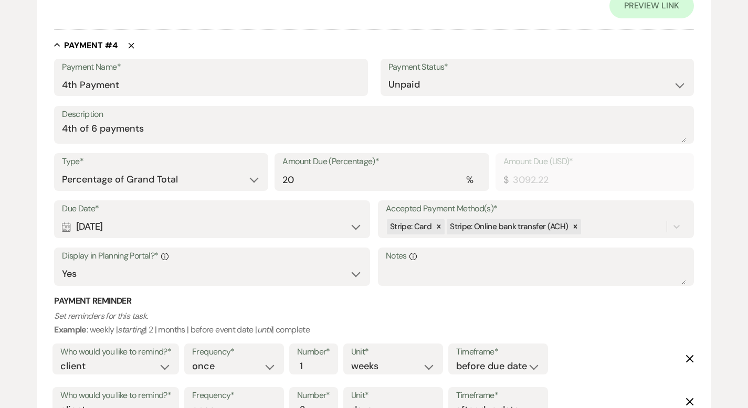
scroll to position [1714, 0]
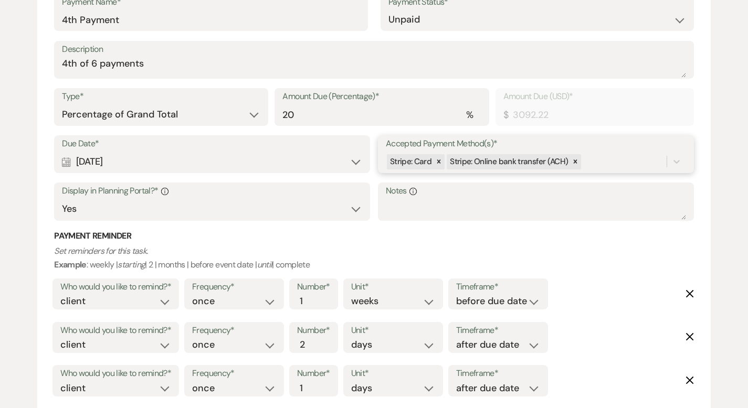
click at [597, 160] on div "Stripe: Card Stripe: Online bank transfer (ACH)" at bounding box center [526, 162] width 281 height 18
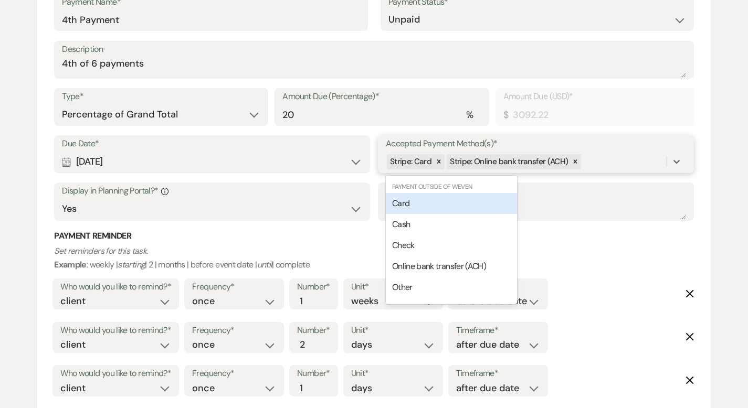
click at [478, 204] on div "Card" at bounding box center [451, 203] width 131 height 21
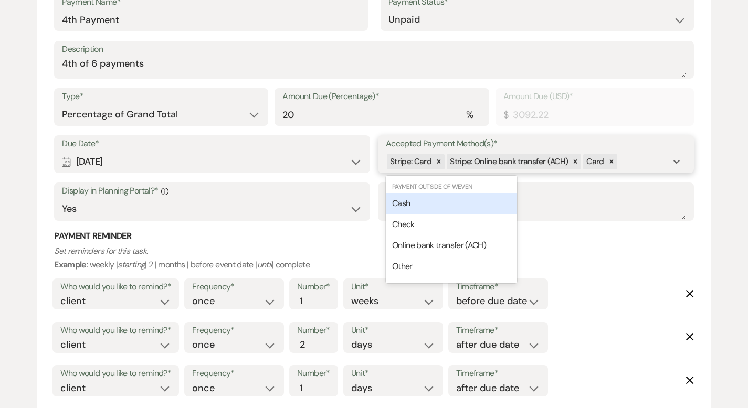
click at [640, 158] on div "Stripe: Card Stripe: Online bank transfer (ACH) Card" at bounding box center [526, 162] width 281 height 18
click at [469, 202] on div "Cash" at bounding box center [451, 203] width 131 height 21
click at [656, 160] on div "Stripe: Card Stripe: Online bank transfer (ACH) Card Cash" at bounding box center [526, 162] width 281 height 18
click at [467, 199] on div "Check" at bounding box center [451, 203] width 131 height 21
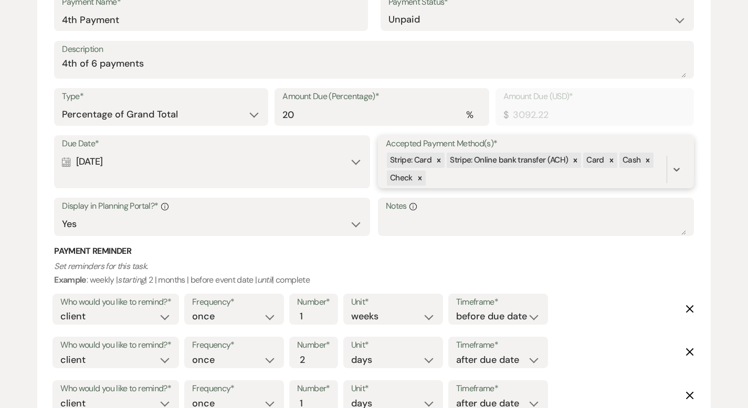
click at [484, 173] on div "Stripe: Card Stripe: Online bank transfer (ACH) Card Cash Check" at bounding box center [526, 170] width 281 height 36
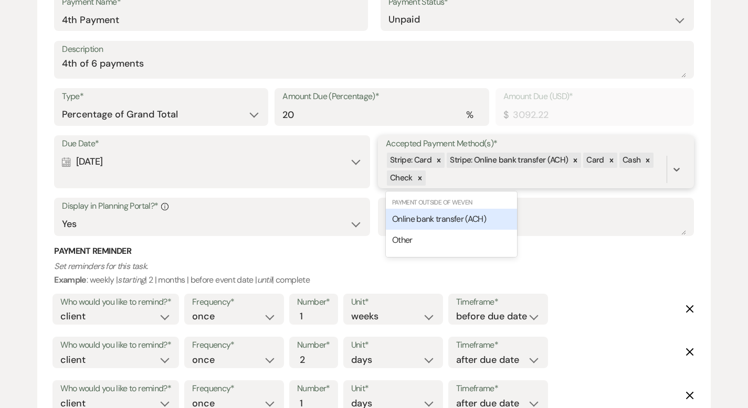
click at [448, 220] on span "Online bank transfer (ACH)" at bounding box center [439, 219] width 94 height 11
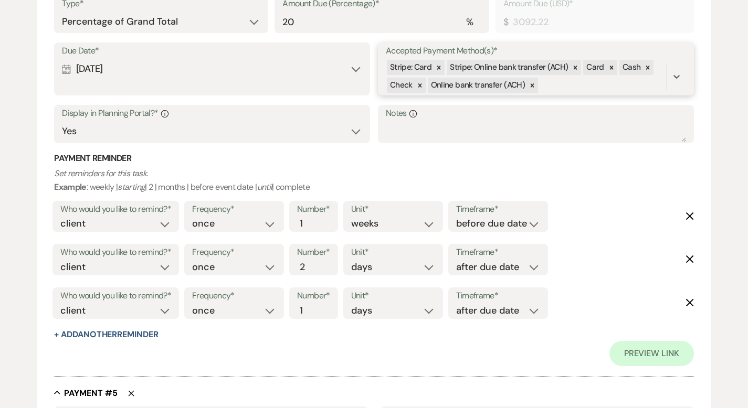
scroll to position [2048, 0]
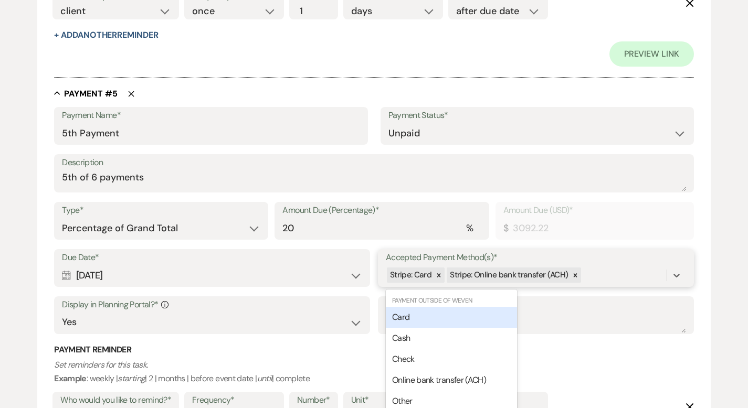
drag, startPoint x: 593, startPoint y: 334, endPoint x: 580, endPoint y: 339, distance: 13.2
click at [593, 334] on div "Due Date* Calendar [DATE] Expand Accepted Payment Method(s)* option [object Obj…" at bounding box center [374, 296] width 640 height 95
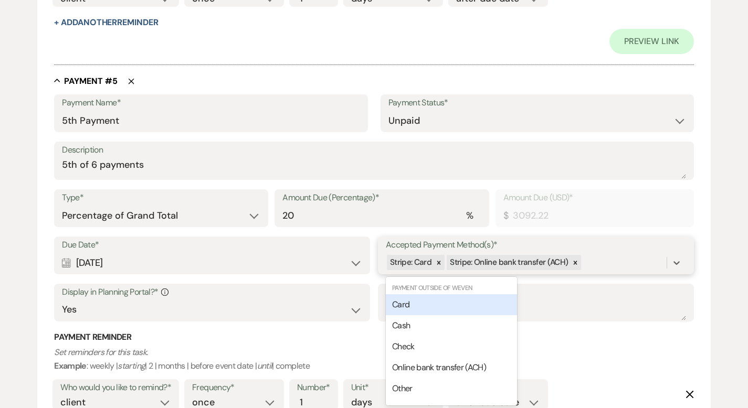
scroll to position [2119, 0]
click at [479, 302] on div "Card" at bounding box center [451, 304] width 131 height 21
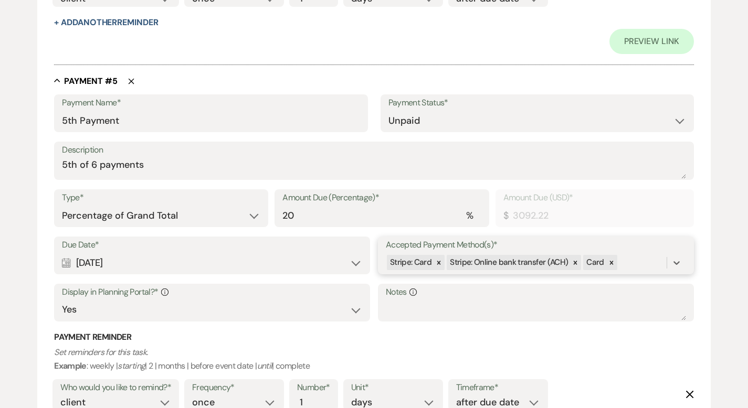
click at [626, 266] on div "Stripe: Card Stripe: Online bank transfer (ACH) Card" at bounding box center [526, 262] width 281 height 18
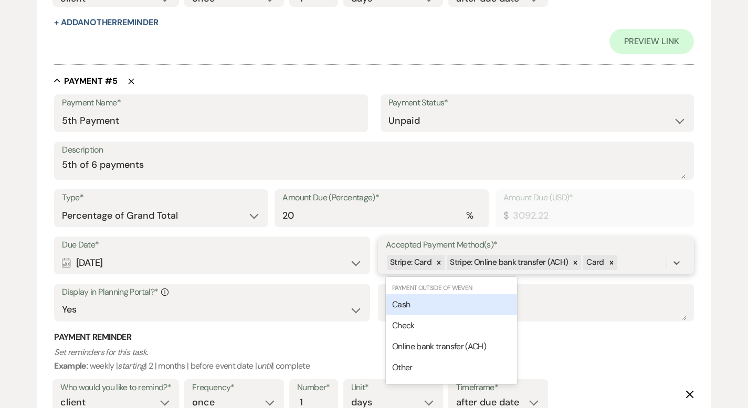
click at [494, 302] on div "Cash" at bounding box center [451, 304] width 131 height 21
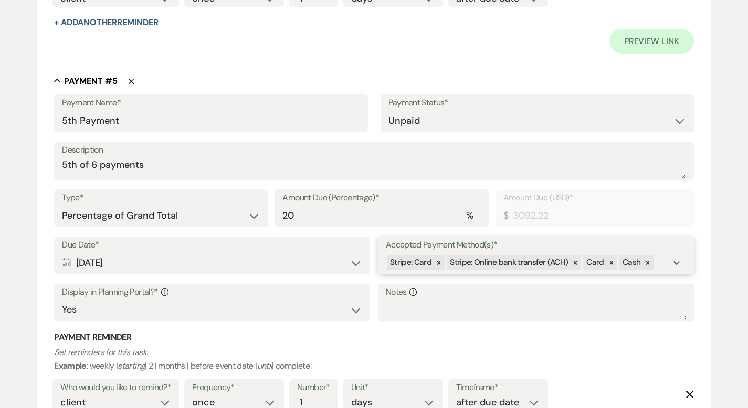
click at [664, 262] on div "Stripe: Card Stripe: Online bank transfer (ACH) Card Cash" at bounding box center [526, 262] width 281 height 18
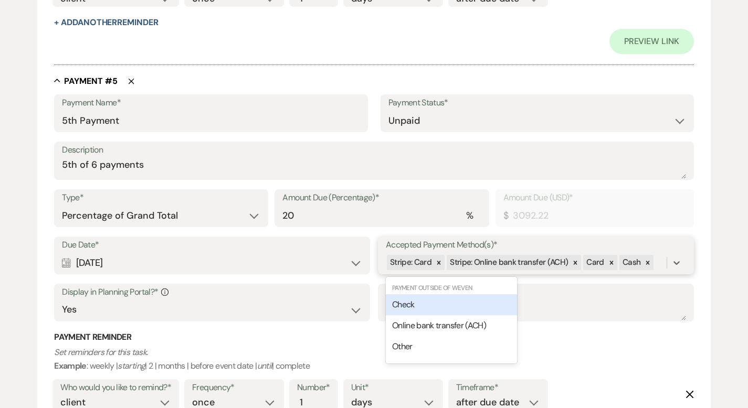
click at [471, 305] on div "Check" at bounding box center [451, 304] width 131 height 21
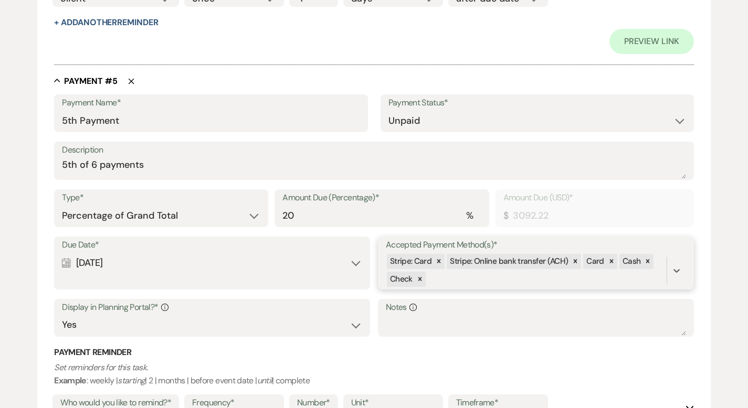
click at [475, 274] on div "Stripe: Card Stripe: Online bank transfer (ACH) Card Cash Check" at bounding box center [526, 271] width 281 height 36
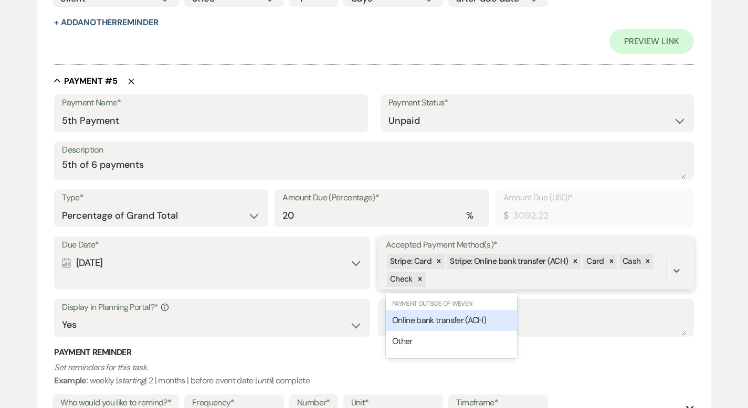
click at [450, 319] on span "Online bank transfer (ACH)" at bounding box center [439, 320] width 94 height 11
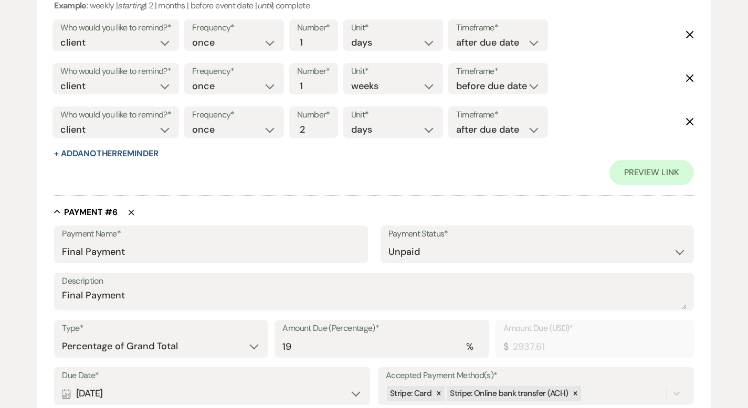
scroll to position [2552, 0]
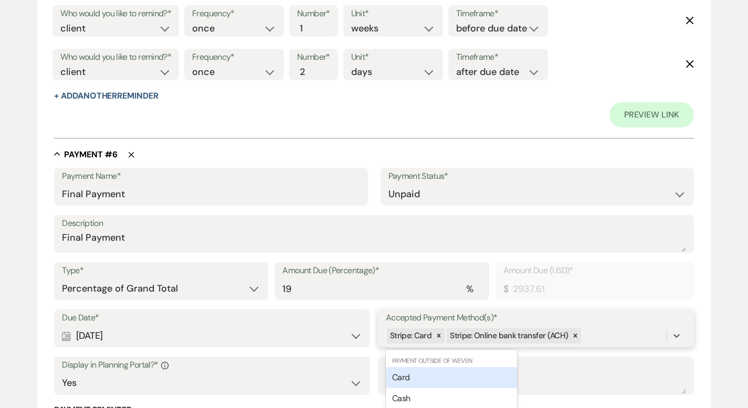
click at [586, 332] on div "Due Date* Calendar [DATE] Expand Accepted Payment Method(s)* option [object Obj…" at bounding box center [374, 357] width 640 height 95
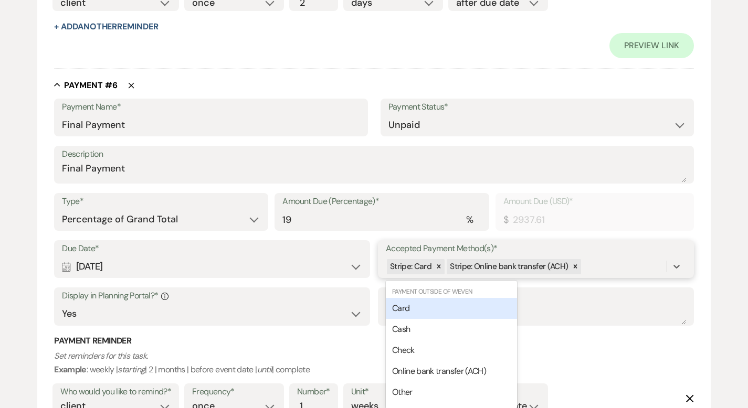
scroll to position [2625, 0]
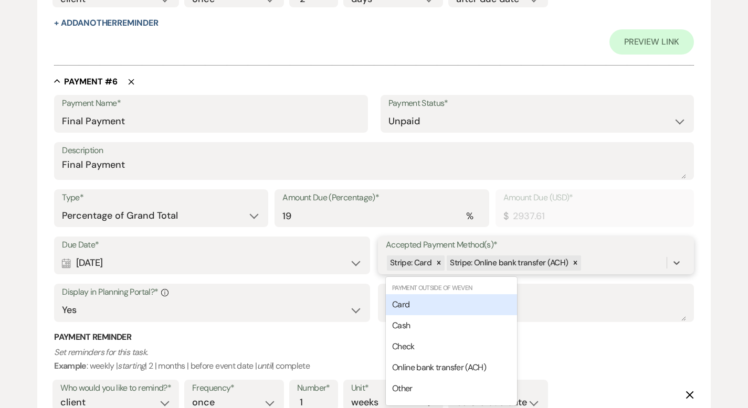
click at [454, 306] on div "Card" at bounding box center [451, 304] width 131 height 21
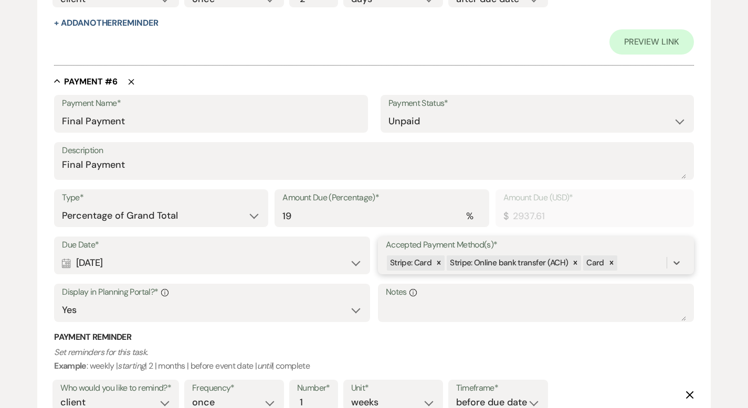
click at [631, 266] on div "Stripe: Card Stripe: Online bank transfer (ACH) Card" at bounding box center [526, 263] width 281 height 18
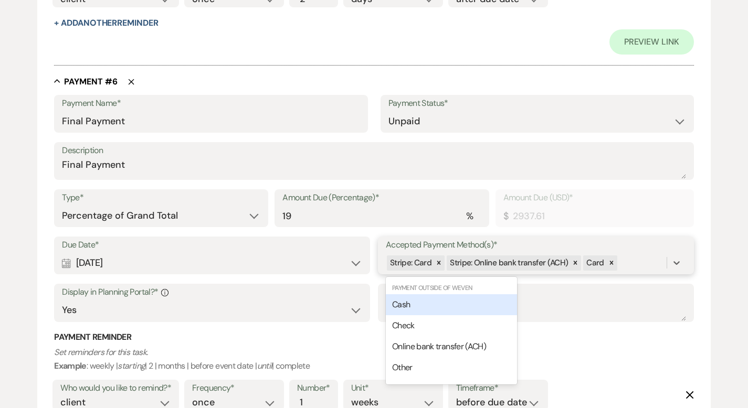
click at [498, 305] on div "Cash" at bounding box center [451, 304] width 131 height 21
click at [651, 259] on div "Stripe: Card Stripe: Online bank transfer (ACH) Card Cash" at bounding box center [526, 263] width 281 height 18
click at [488, 297] on div "Check" at bounding box center [451, 304] width 131 height 21
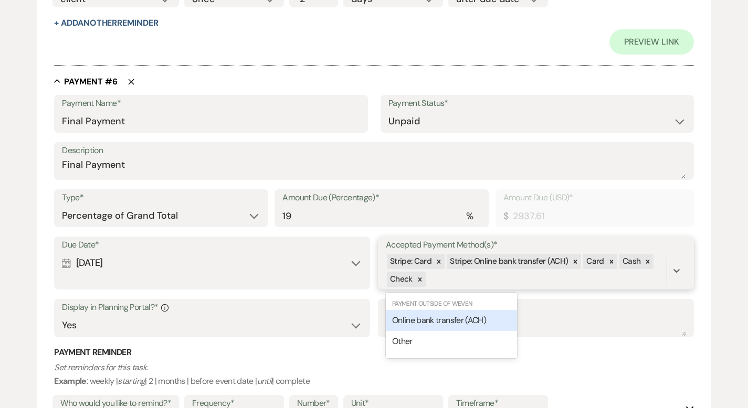
click at [485, 278] on div "Stripe: Card Stripe: Online bank transfer (ACH) Card Cash Check" at bounding box center [526, 271] width 281 height 36
click at [463, 320] on span "Online bank transfer (ACH)" at bounding box center [439, 320] width 94 height 11
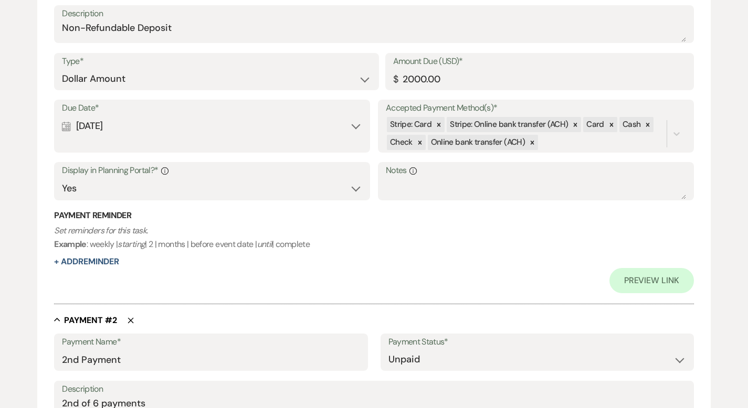
scroll to position [636, 0]
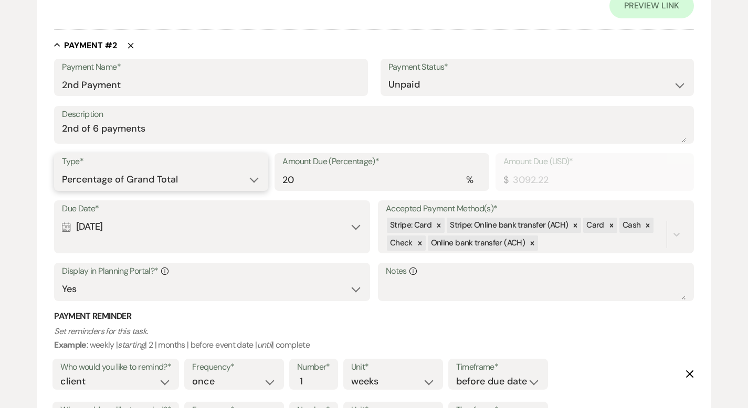
click at [179, 179] on select "Dollar Amount Percentage of Grand Total" at bounding box center [161, 180] width 198 height 20
select select "flat"
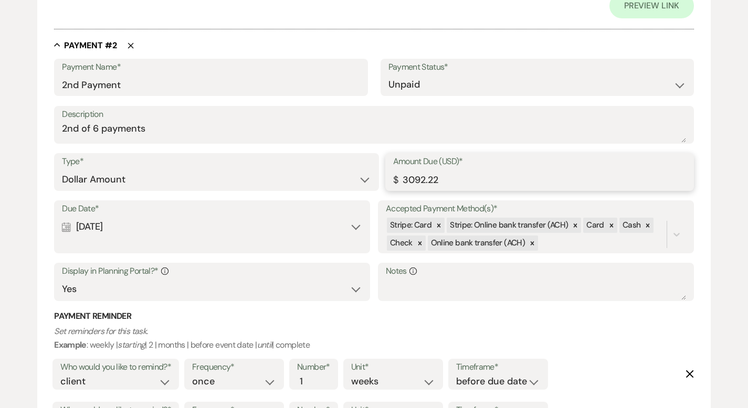
drag, startPoint x: 415, startPoint y: 178, endPoint x: 398, endPoint y: 178, distance: 17.3
click at [398, 178] on input "3092.22" at bounding box center [539, 180] width 293 height 20
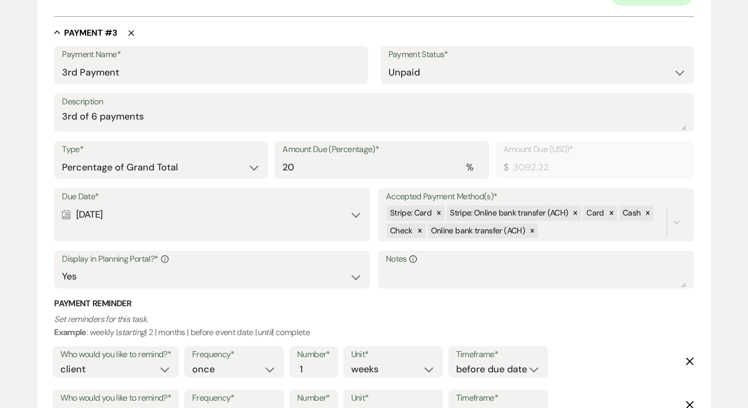
scroll to position [1186, 0]
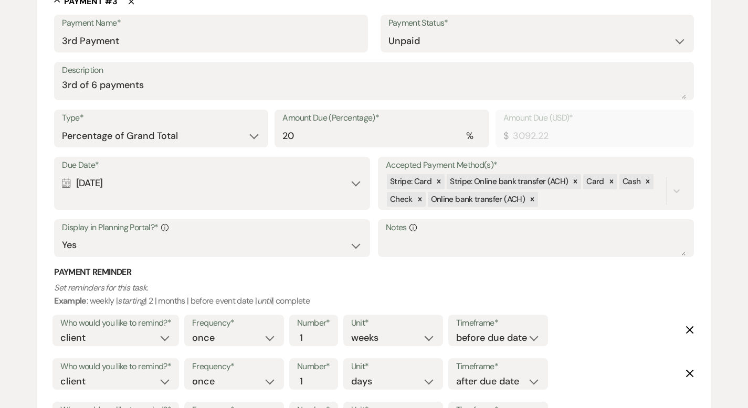
type input "2692.22"
click at [229, 139] on select "Dollar Amount Percentage of Grand Total" at bounding box center [161, 136] width 198 height 20
select select "flat"
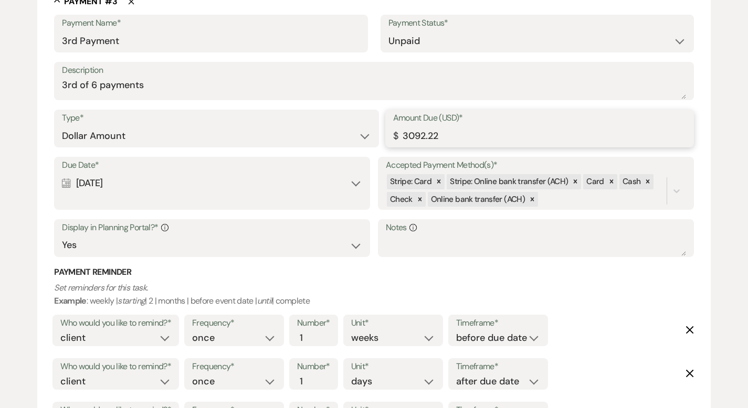
drag, startPoint x: 413, startPoint y: 135, endPoint x: 392, endPoint y: 134, distance: 21.5
click at [392, 134] on div "Amount Due (USD)* $ 3092.22" at bounding box center [539, 129] width 309 height 38
type input "2692.22"
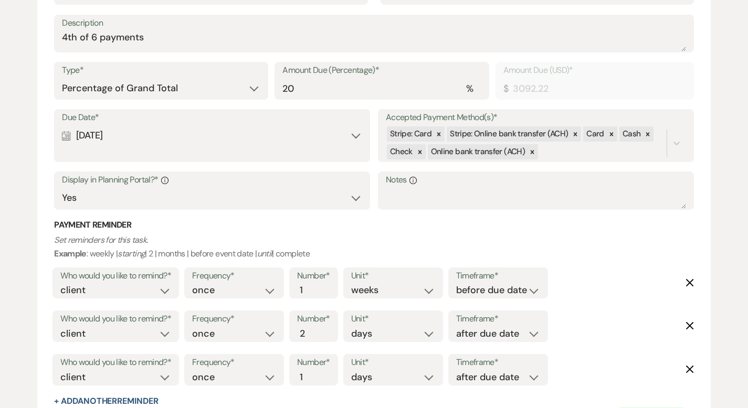
scroll to position [1747, 0]
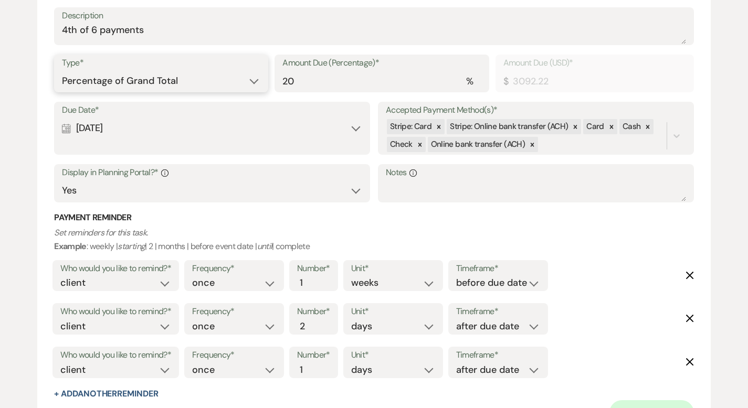
click at [222, 83] on select "Dollar Amount Percentage of Grand Total" at bounding box center [161, 81] width 198 height 20
select select "flat"
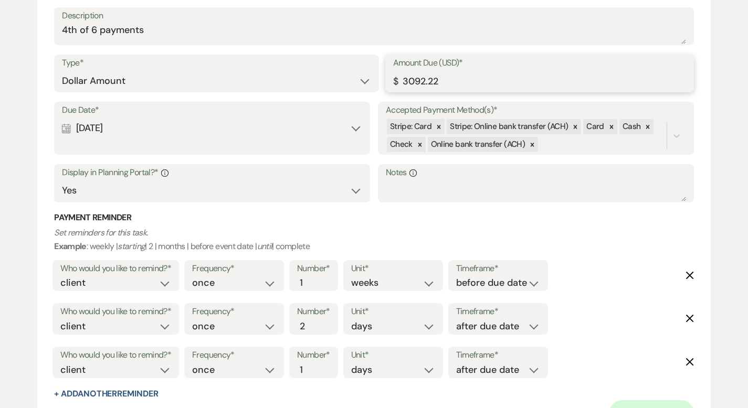
drag, startPoint x: 414, startPoint y: 80, endPoint x: 390, endPoint y: 80, distance: 23.6
click at [390, 80] on div "Amount Due (USD)* $ 3092.22" at bounding box center [539, 74] width 309 height 38
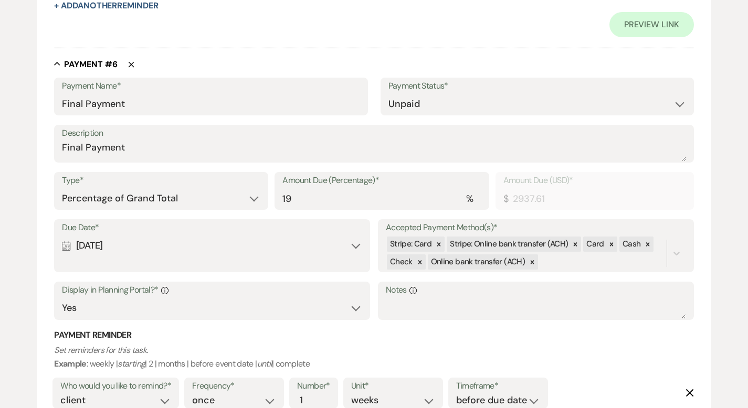
scroll to position [2667, 0]
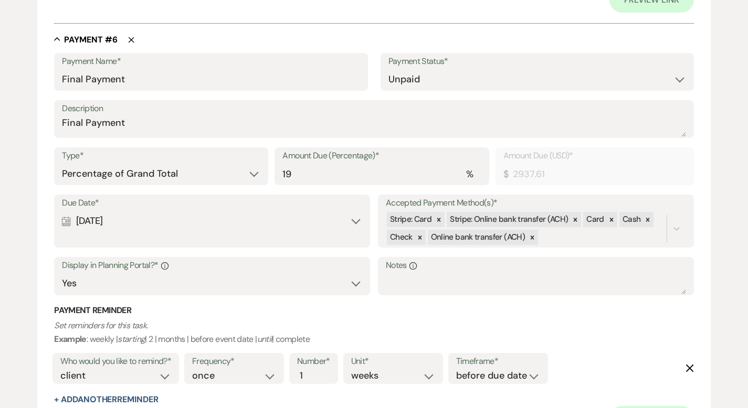
type input "2692.22"
click at [195, 168] on select "Dollar Amount Percentage of Grand Total" at bounding box center [161, 174] width 198 height 20
select select "flat"
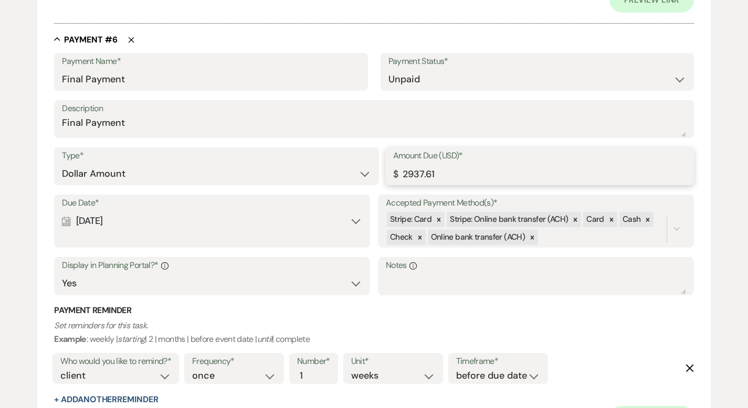
drag, startPoint x: 411, startPoint y: 172, endPoint x: 439, endPoint y: 171, distance: 27.8
click at [439, 171] on input "2937.61" at bounding box center [539, 174] width 293 height 20
drag, startPoint x: 438, startPoint y: 171, endPoint x: 399, endPoint y: 171, distance: 38.8
click at [399, 171] on input "2937.61" at bounding box center [539, 174] width 293 height 20
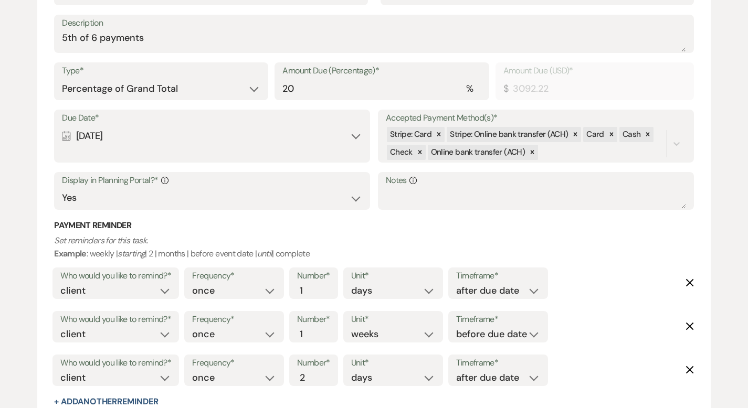
scroll to position [2247, 0]
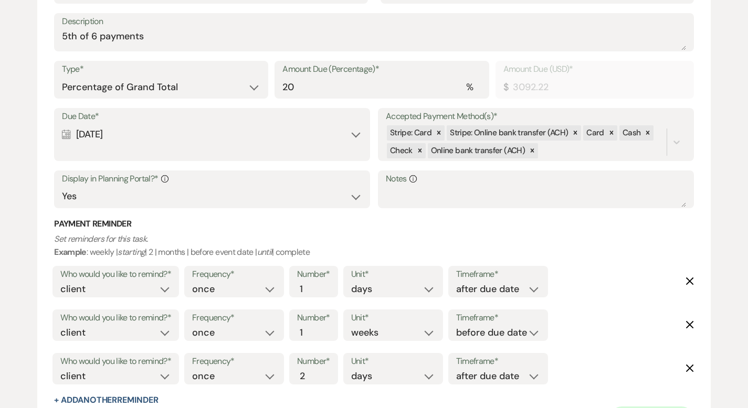
type input "2692.22"
click at [227, 84] on select "Dollar Amount Percentage of Grand Total" at bounding box center [161, 87] width 198 height 20
select select "flat"
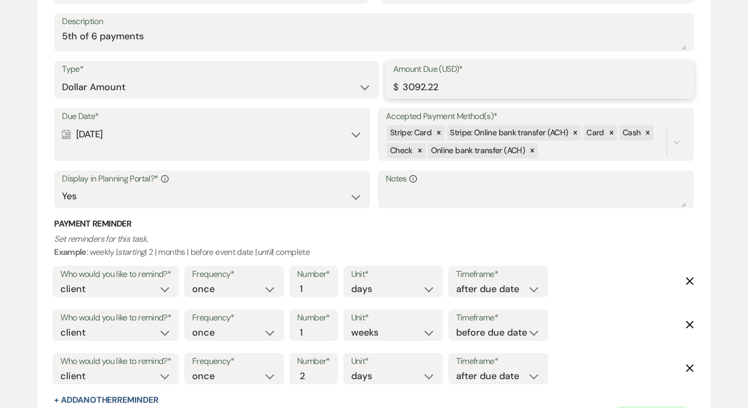
drag, startPoint x: 414, startPoint y: 84, endPoint x: 386, endPoint y: 83, distance: 27.9
click at [386, 83] on div "Amount Due (USD)* $ 3092.22" at bounding box center [539, 80] width 309 height 38
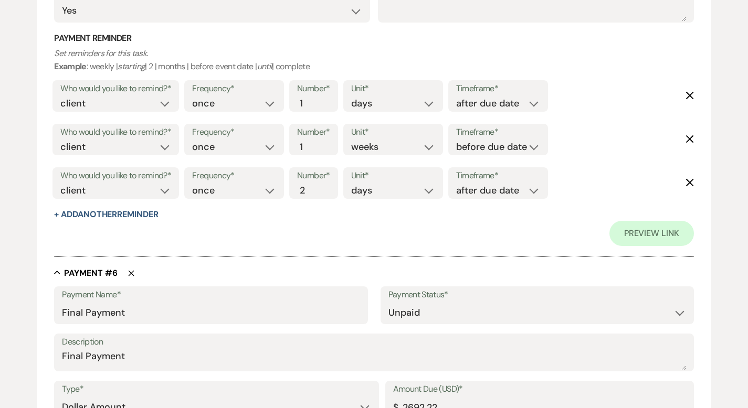
scroll to position [2827, 0]
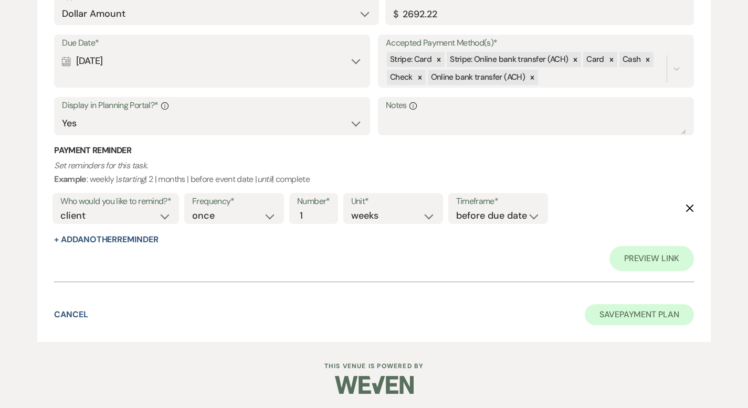
type input "2692.22"
click at [650, 310] on button "Save Payment Plan" at bounding box center [639, 314] width 109 height 21
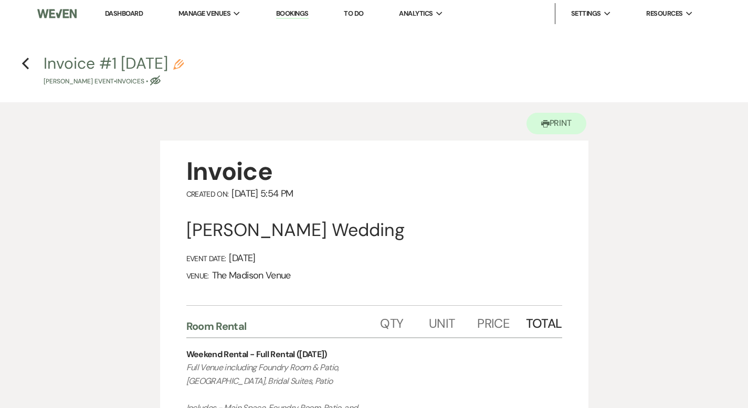
click at [184, 64] on icon "Pencil" at bounding box center [178, 64] width 10 height 10
select select "22"
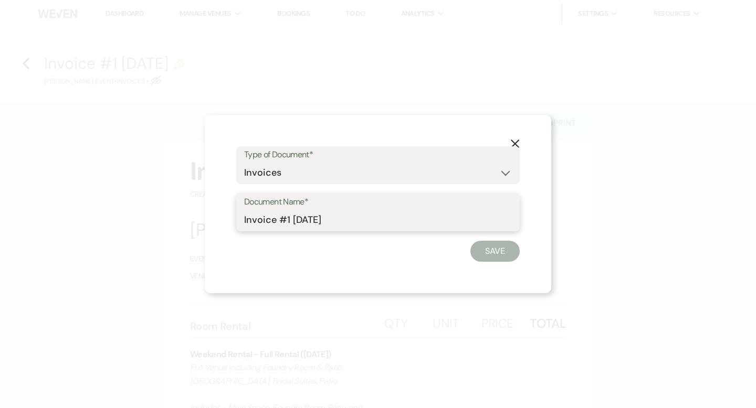
drag, startPoint x: 274, startPoint y: 219, endPoint x: 229, endPoint y: 223, distance: 45.3
click at [229, 223] on div "X Type of Document* Special Event Insurance Vendor Certificate of Insurance Con…" at bounding box center [378, 204] width 346 height 178
type input "Ivy bar package #1 [DATE]"
click at [493, 252] on button "Save" at bounding box center [494, 251] width 49 height 21
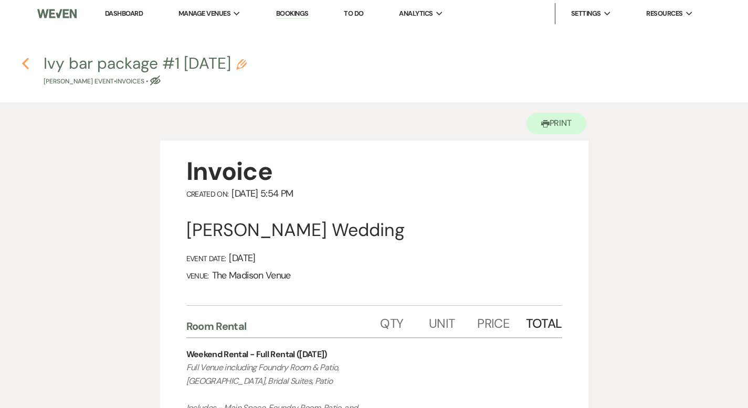
click at [25, 64] on icon "Previous" at bounding box center [26, 63] width 8 height 13
select select "5"
select select "2"
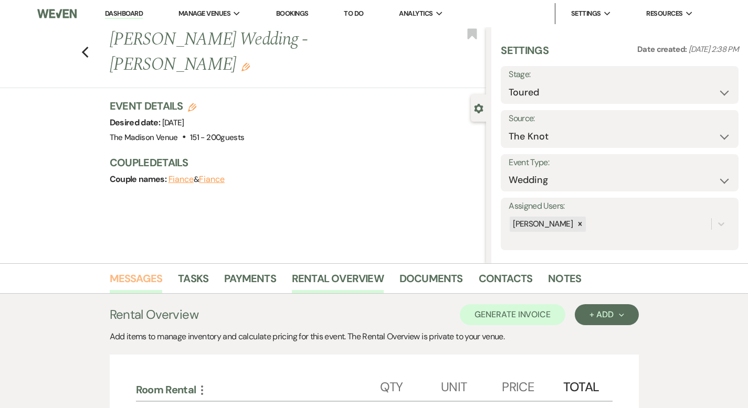
click at [110, 275] on link "Messages" at bounding box center [136, 281] width 53 height 23
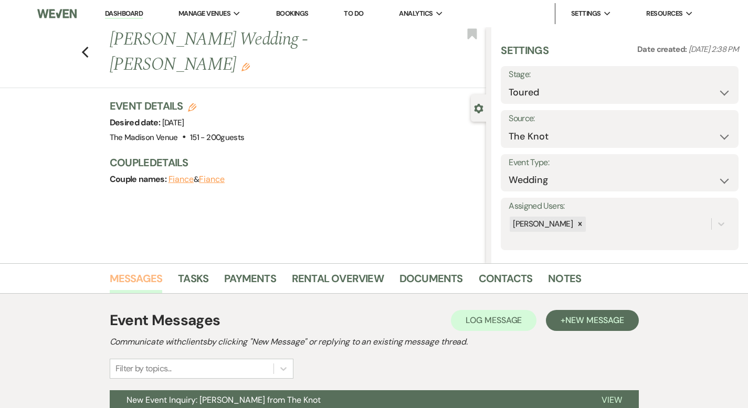
scroll to position [103, 0]
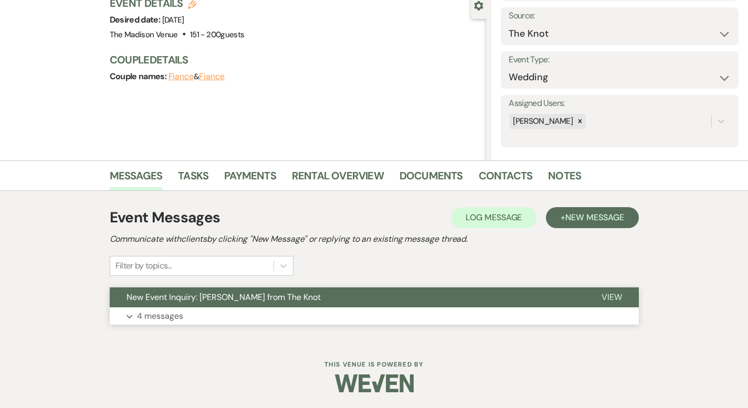
click at [622, 294] on span "View" at bounding box center [611, 297] width 20 height 11
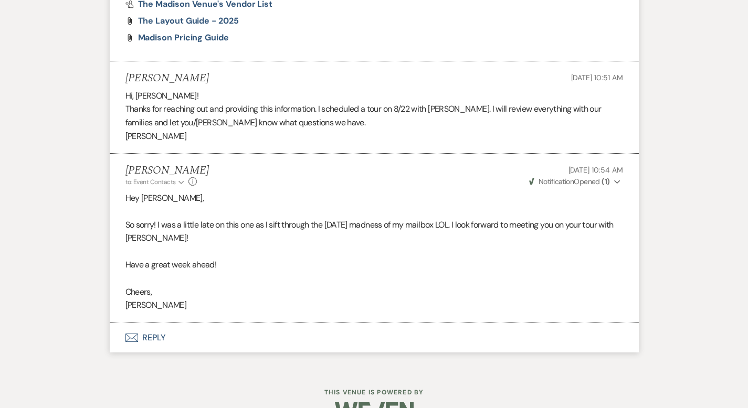
scroll to position [1247, 0]
click at [110, 323] on button "Envelope Reply" at bounding box center [374, 337] width 529 height 29
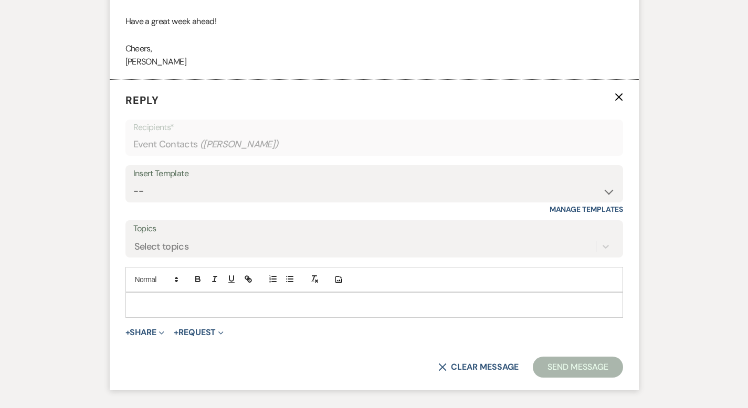
scroll to position [1495, 0]
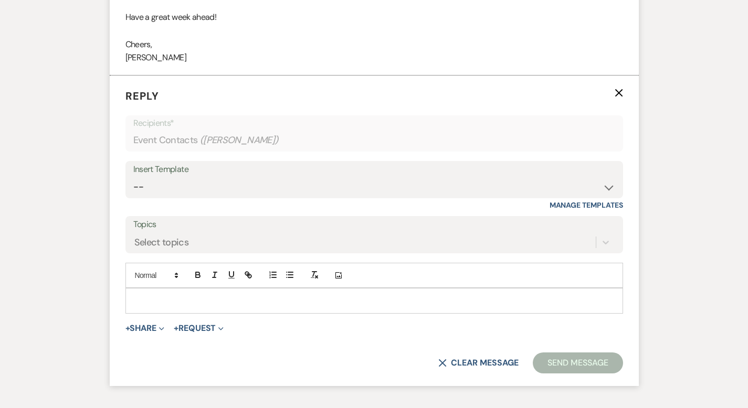
click at [133, 162] on div "Insert Template" at bounding box center [374, 169] width 482 height 15
click at [133, 177] on select "-- Weven Planning Portal Introduction (Booked Events) Corporate Lead Follow Up …" at bounding box center [374, 187] width 482 height 20
select select "3706"
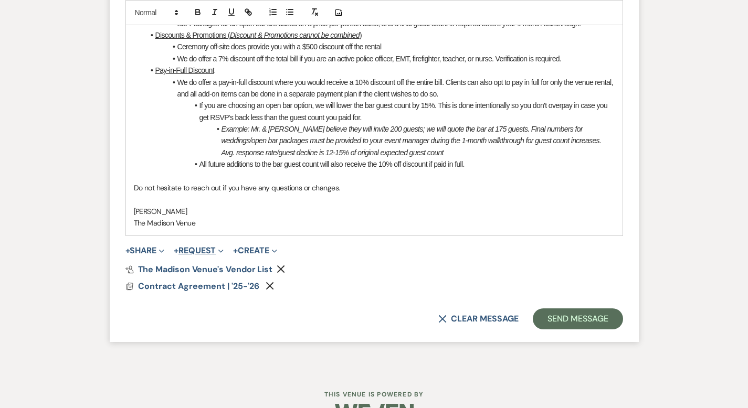
scroll to position [1908, 0]
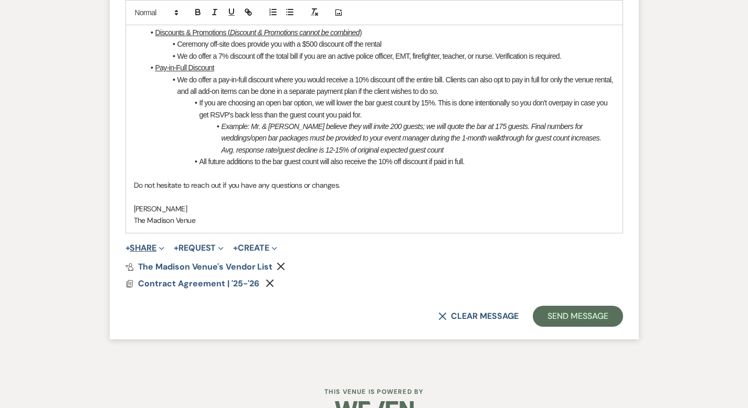
click at [125, 244] on button "+ Share Expand" at bounding box center [144, 248] width 39 height 8
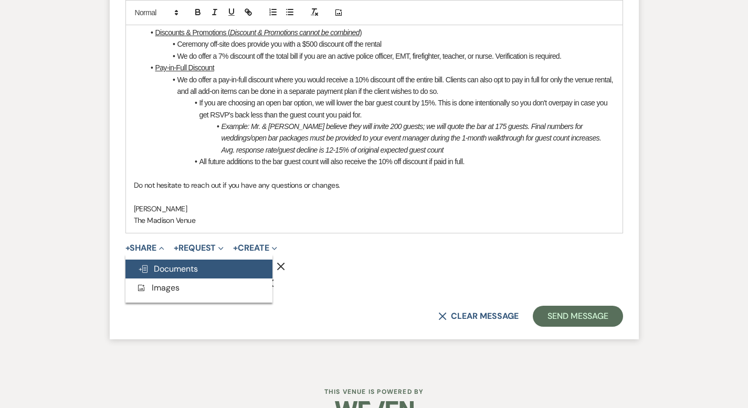
click at [151, 263] on span "Doc Upload Documents" at bounding box center [168, 268] width 60 height 11
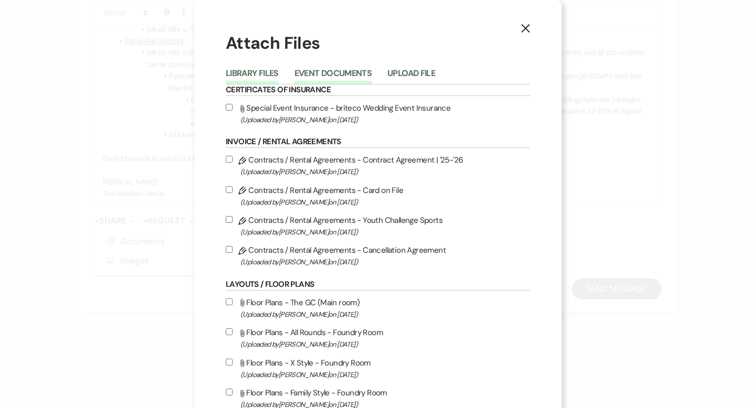
click at [315, 73] on button "Event Documents" at bounding box center [332, 76] width 77 height 15
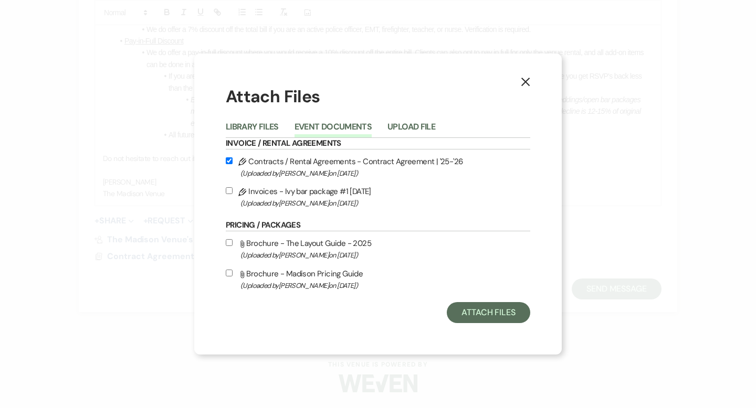
click at [230, 186] on label "Pencil Invoices - Ivy bar package #1 [DATE] (Uploaded by [PERSON_NAME] on [DATE…" at bounding box center [378, 197] width 304 height 25
click at [230, 187] on input "Pencil Invoices - Ivy bar package #1 [DATE] (Uploaded by [PERSON_NAME] on [DATE…" at bounding box center [229, 190] width 7 height 7
checkbox input "true"
click at [484, 305] on button "Attach Files" at bounding box center [488, 312] width 83 height 21
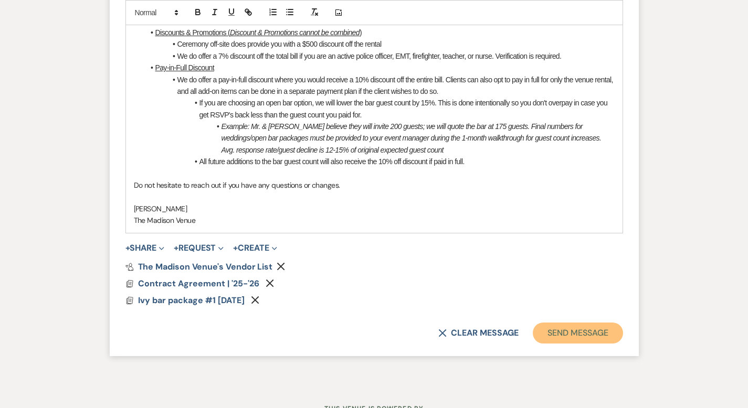
click at [620, 323] on button "Send Message" at bounding box center [578, 333] width 90 height 21
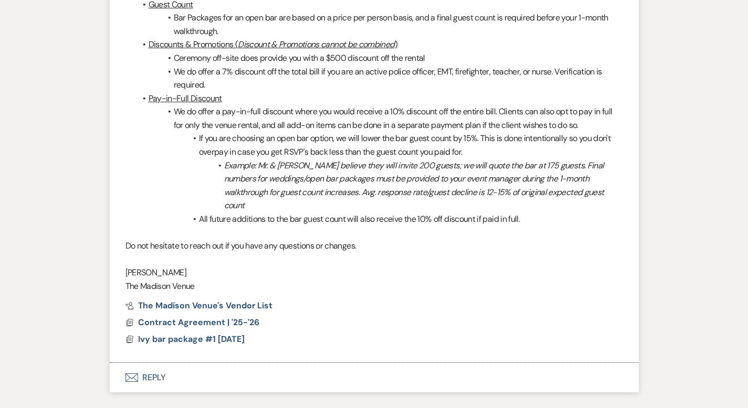
scroll to position [1760, 0]
